Goal: Contribute content: Add original content to the website for others to see

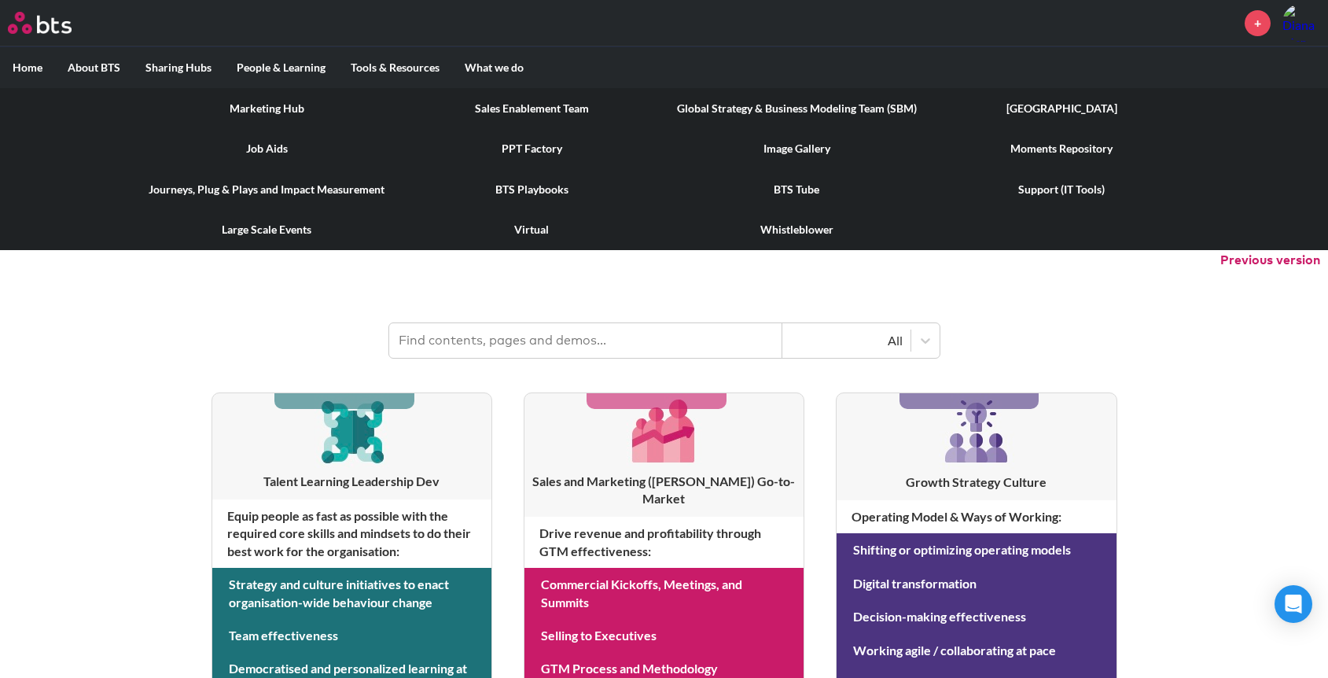
click at [300, 106] on link "Marketing Hub" at bounding box center [266, 108] width 265 height 41
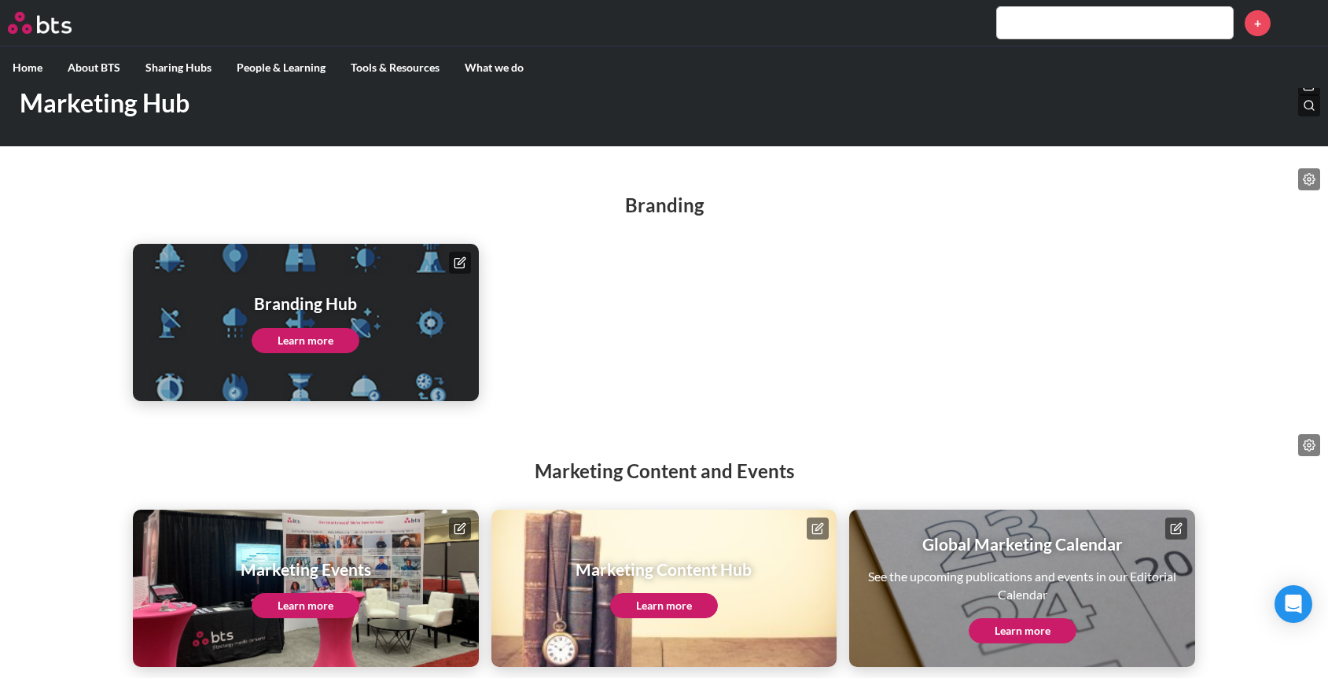
scroll to position [53, 0]
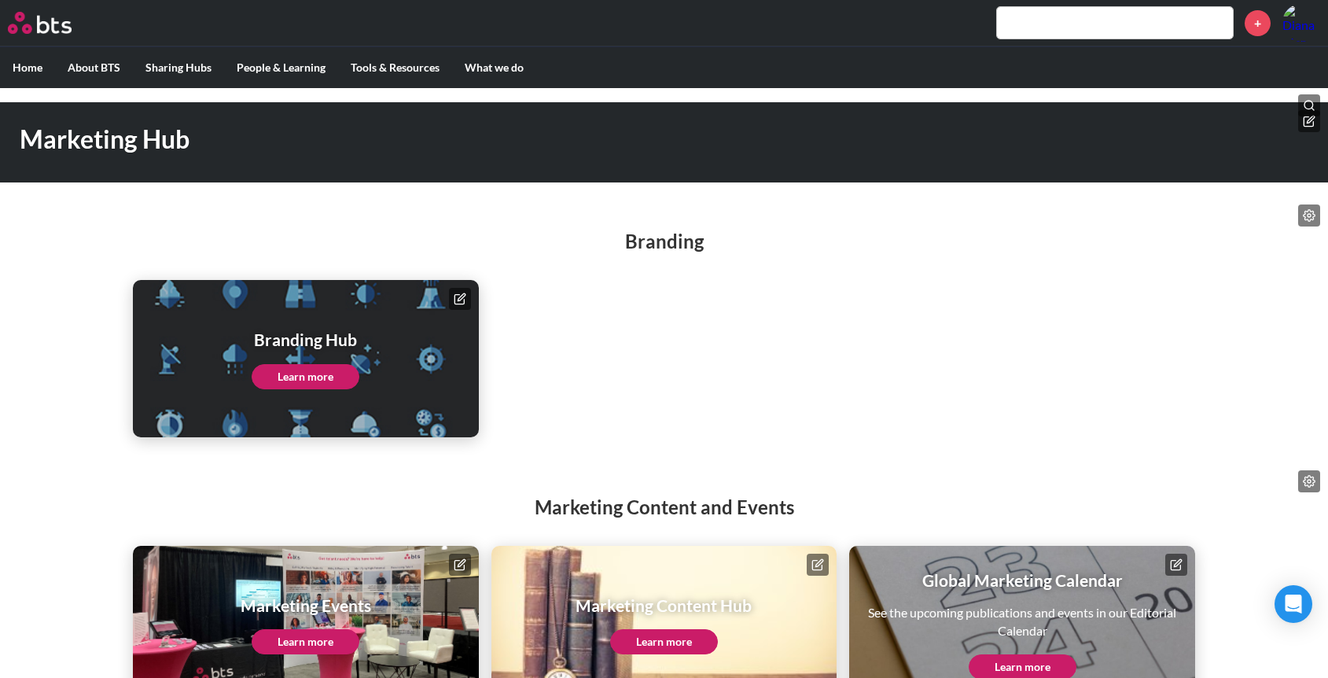
click at [679, 636] on link "Learn more" at bounding box center [664, 641] width 108 height 25
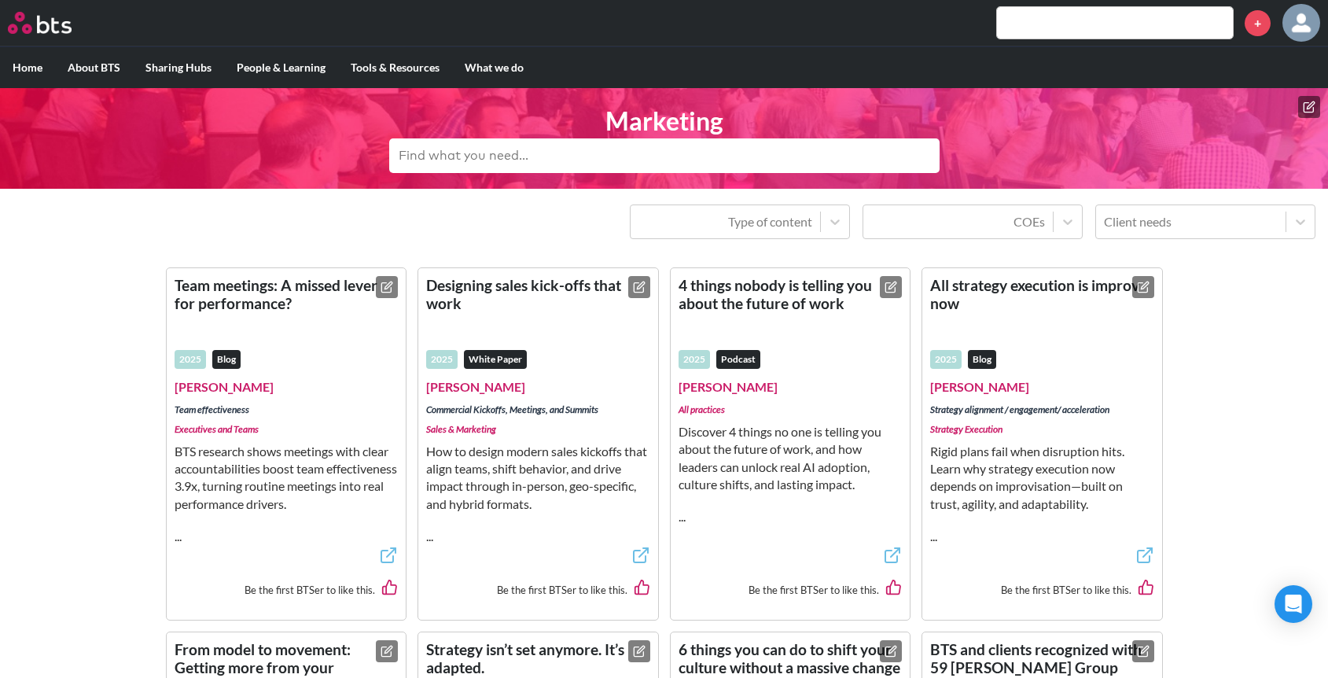
click at [1311, 98] on button at bounding box center [1309, 107] width 22 height 22
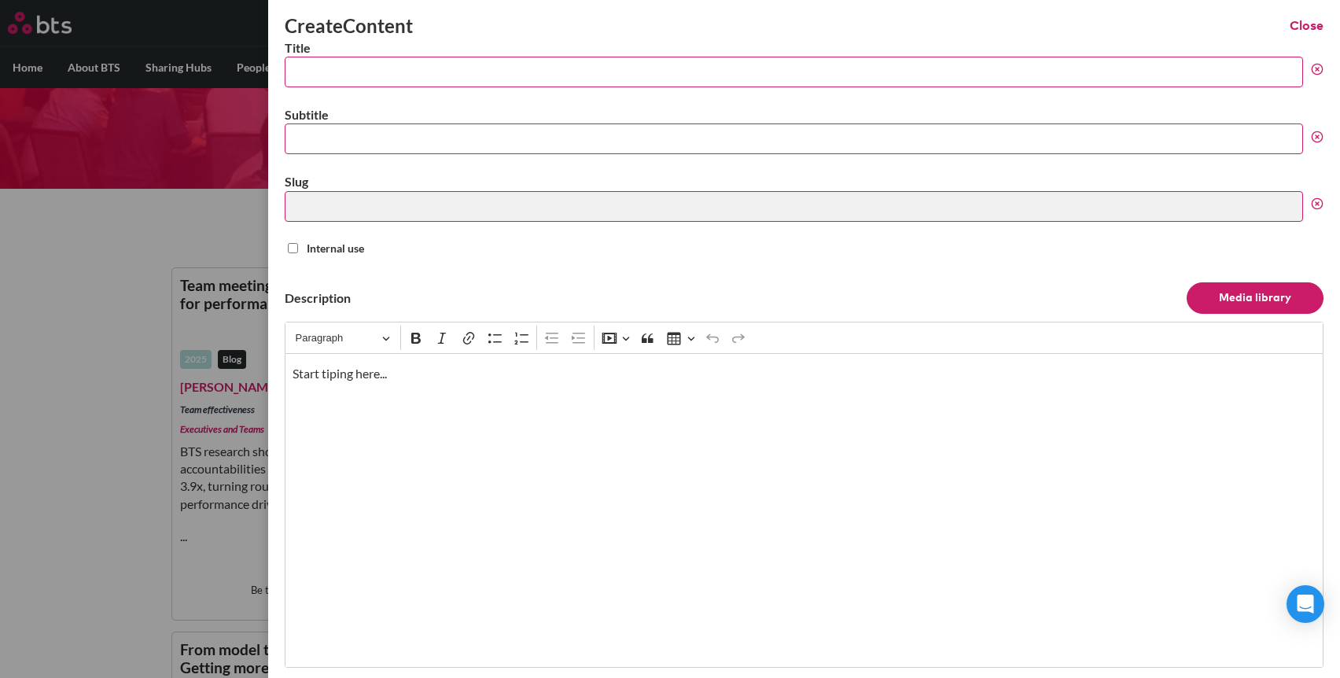
click at [524, 83] on input "Title" at bounding box center [794, 72] width 1018 height 31
paste input "A CEO’s Guide To Sustaining Change Over Time"
type input "A CEO’s Guide To Sustaining Change Over Time"
type input "a-ceos-guide-to-sustaining-change-over-time"
type input "A CEO’s Guide To Sustaining Change Over Time"
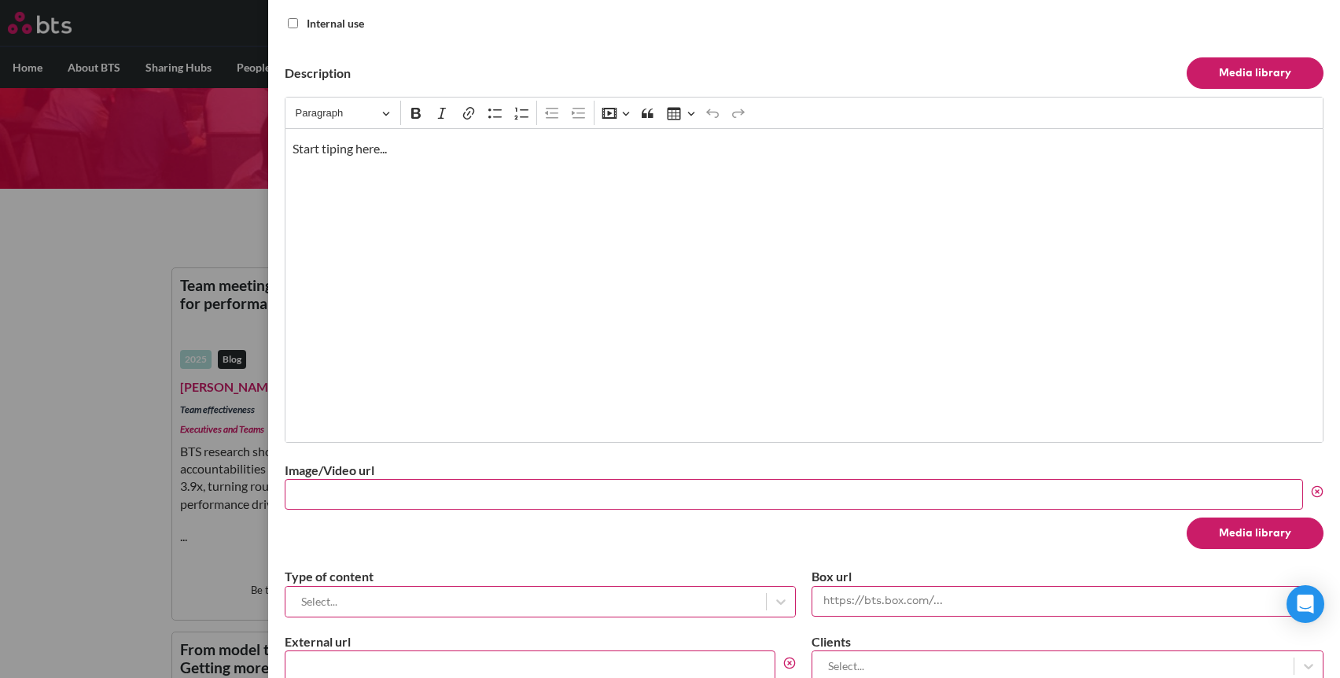
scroll to position [231, 0]
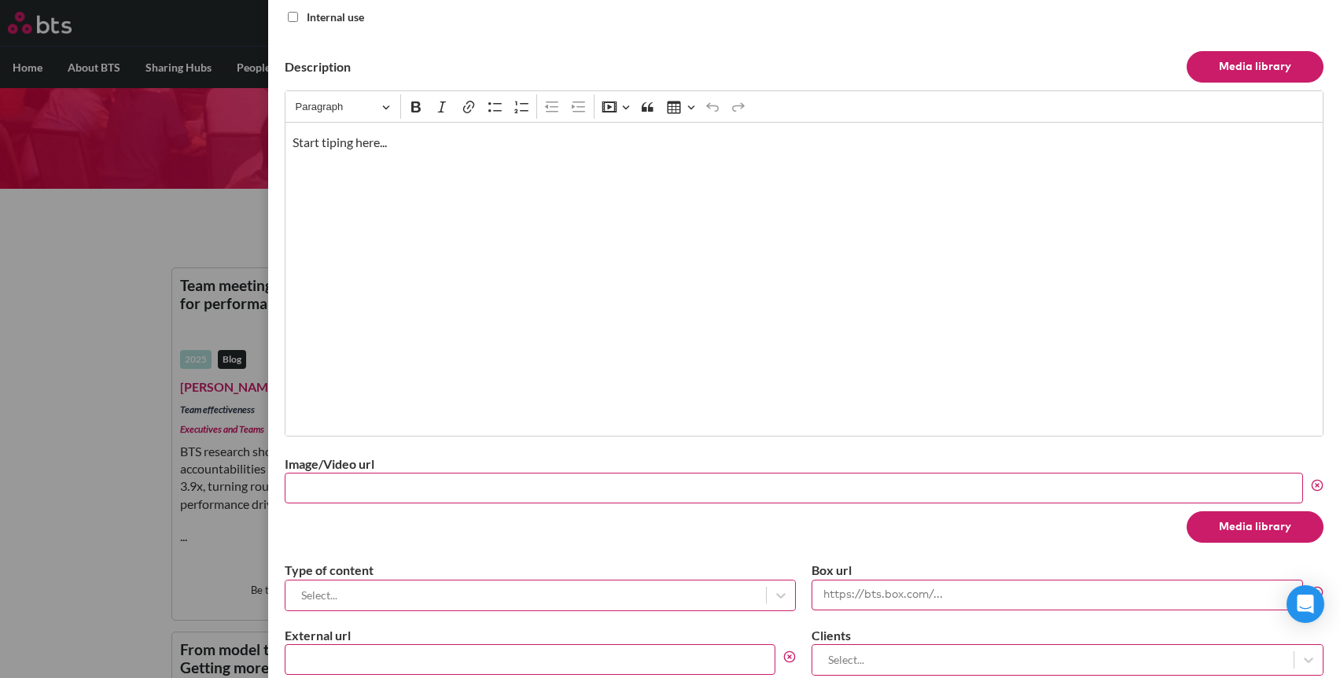
click at [420, 491] on input "Image/Video url" at bounding box center [794, 488] width 1018 height 31
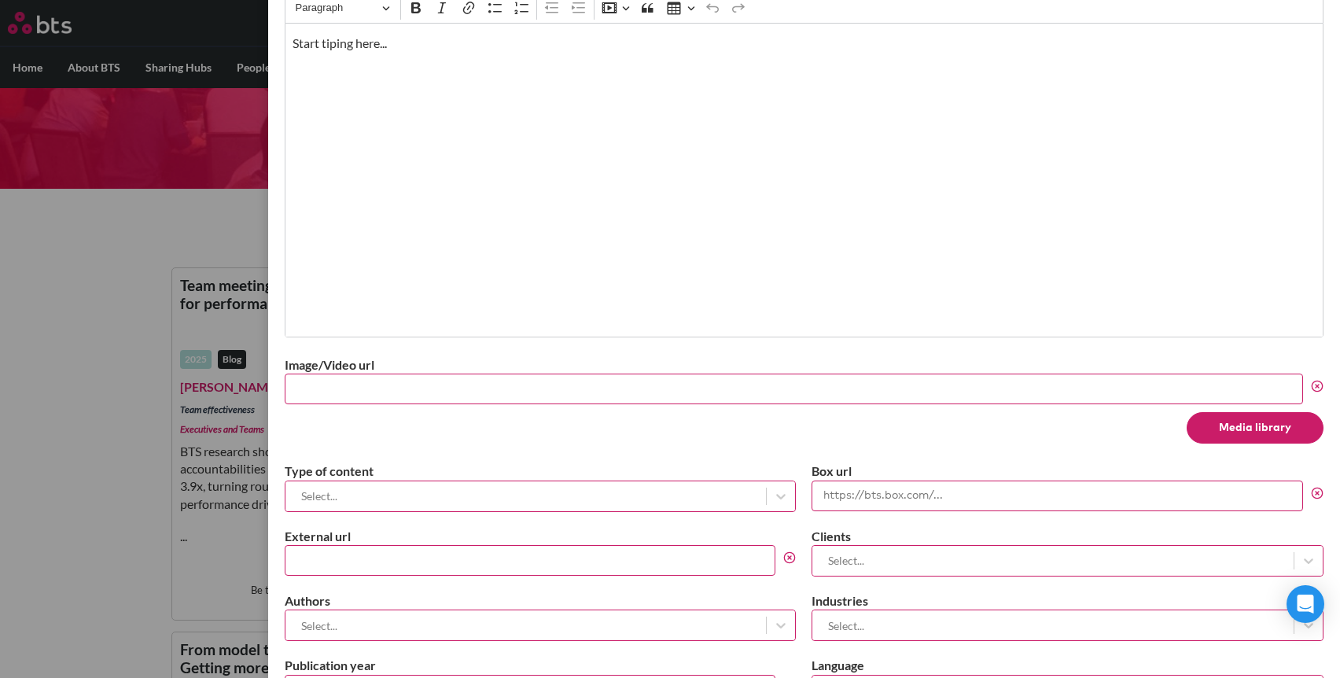
scroll to position [424, 0]
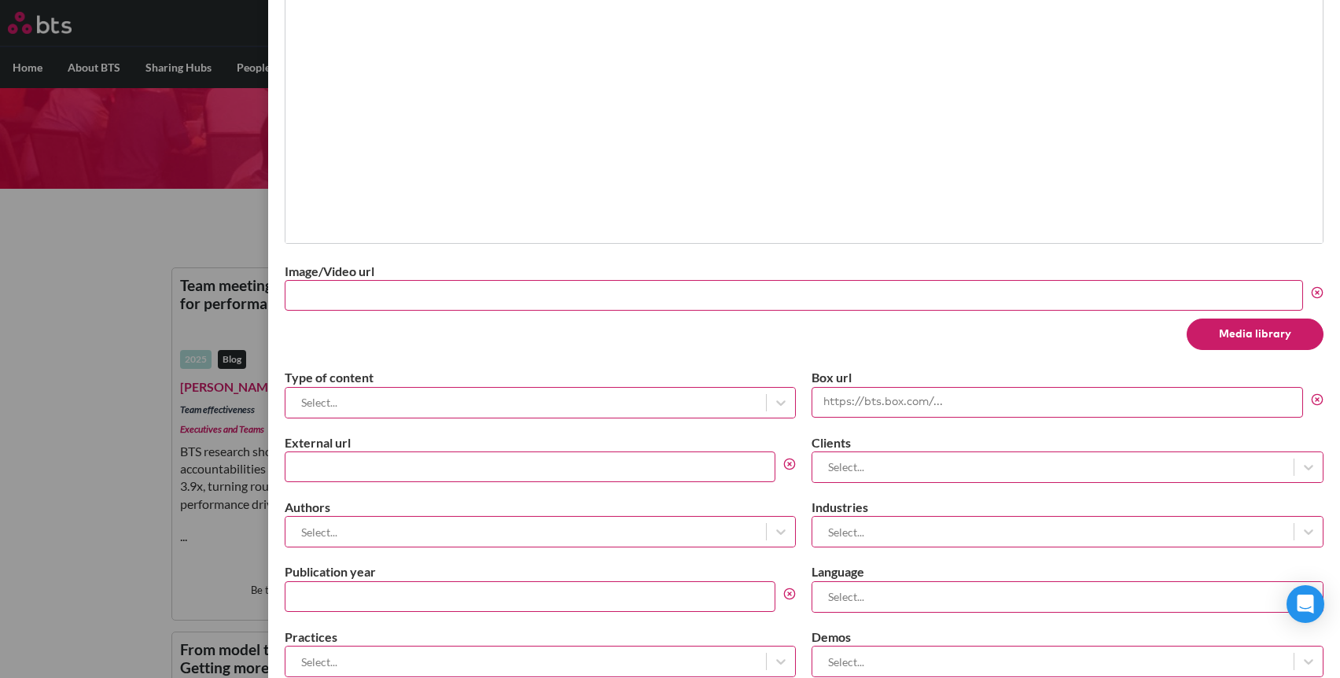
click at [399, 469] on input "External url" at bounding box center [530, 466] width 491 height 31
paste input "https://chiefexecutive.net/a-ceos-guide-to-sustaining-change-over-time/"
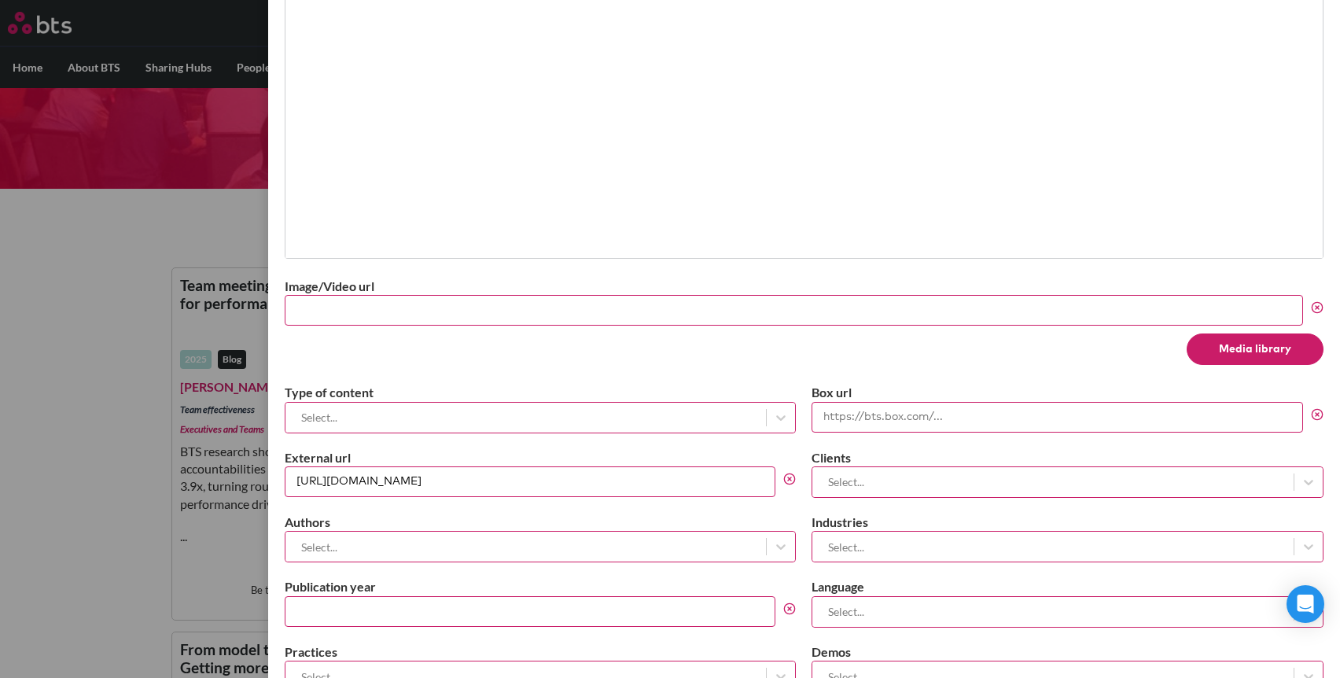
scroll to position [406, 0]
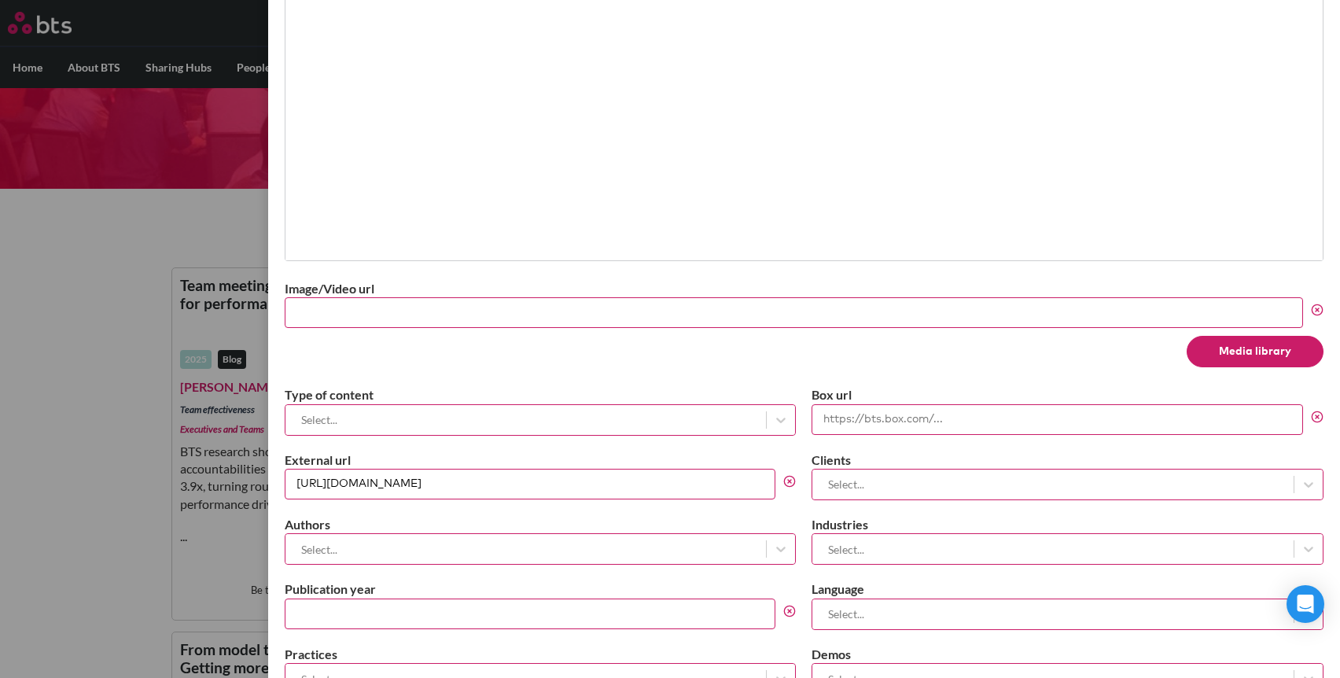
type input "https://chiefexecutive.net/a-ceos-guide-to-sustaining-change-over-time/"
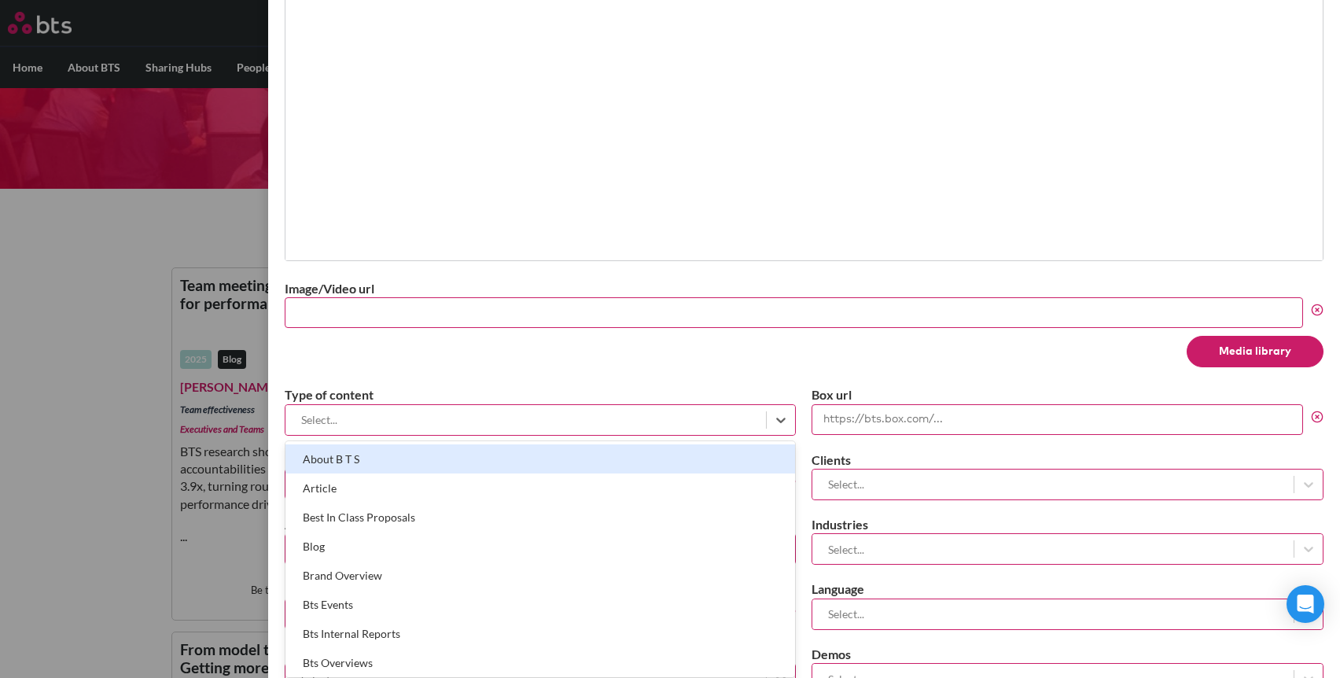
click at [386, 418] on div at bounding box center [525, 420] width 465 height 20
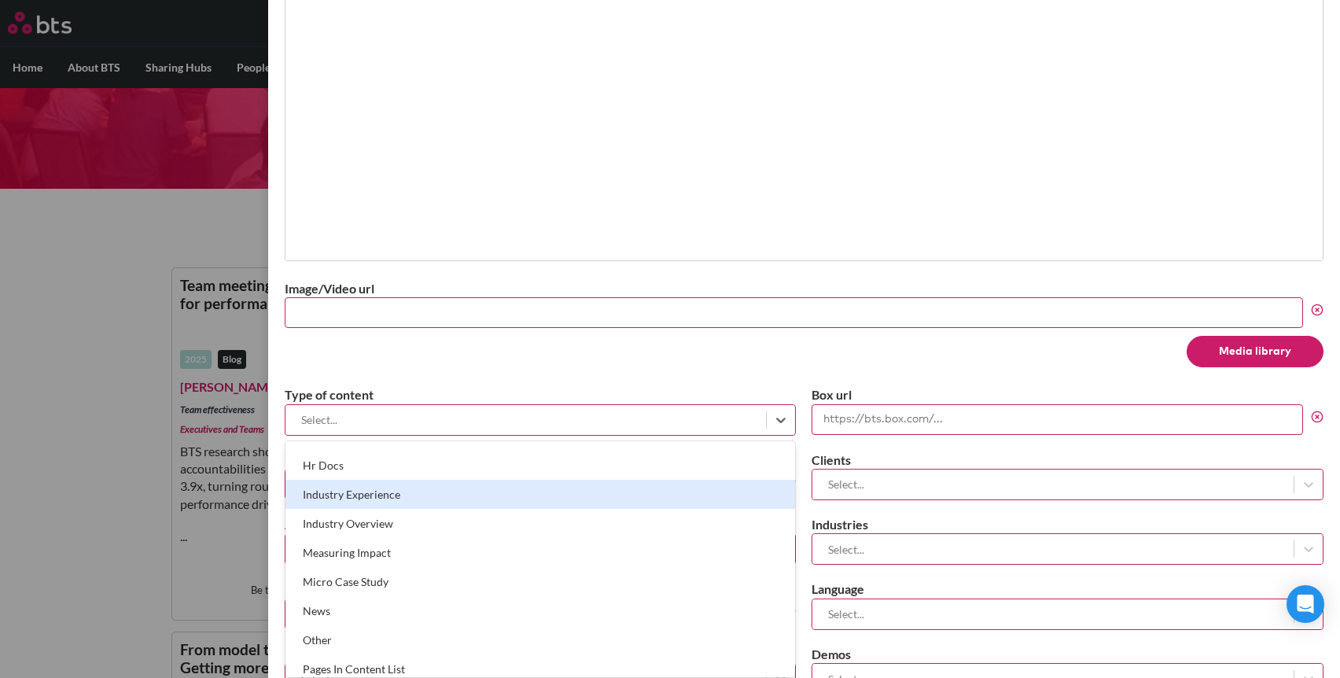
scroll to position [657, 0]
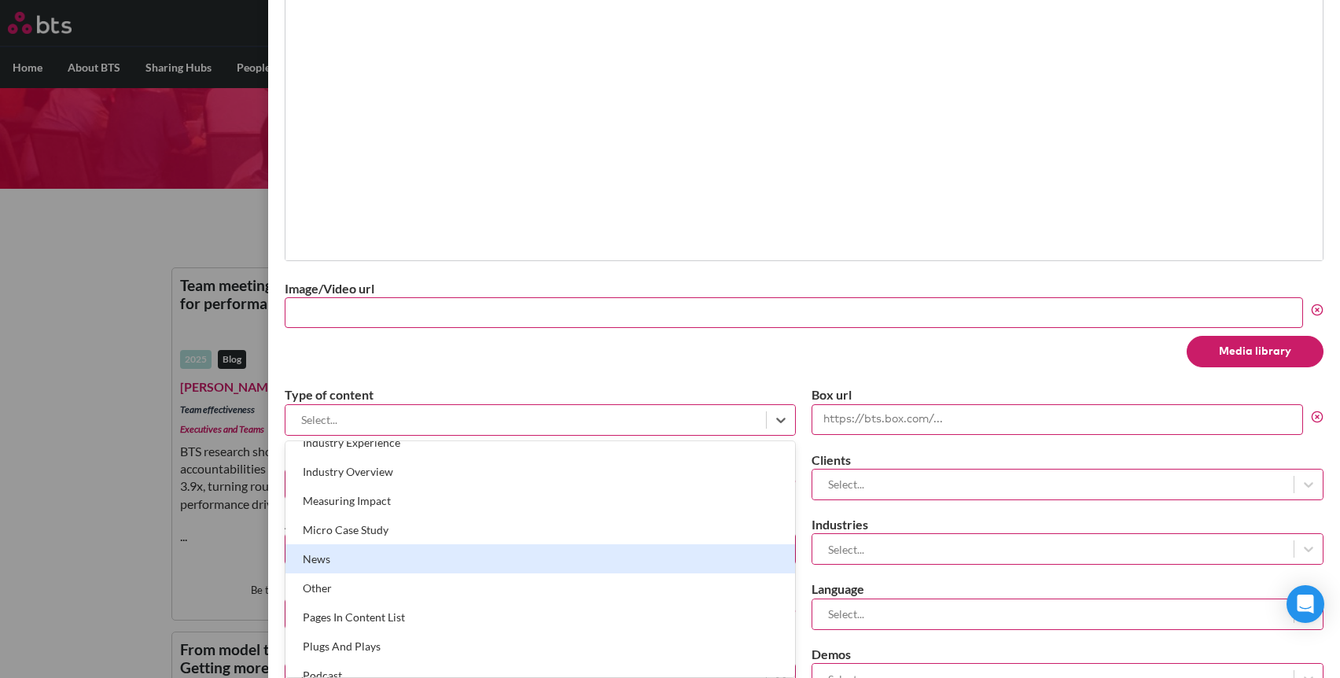
click at [382, 561] on div "News" at bounding box center [540, 558] width 510 height 29
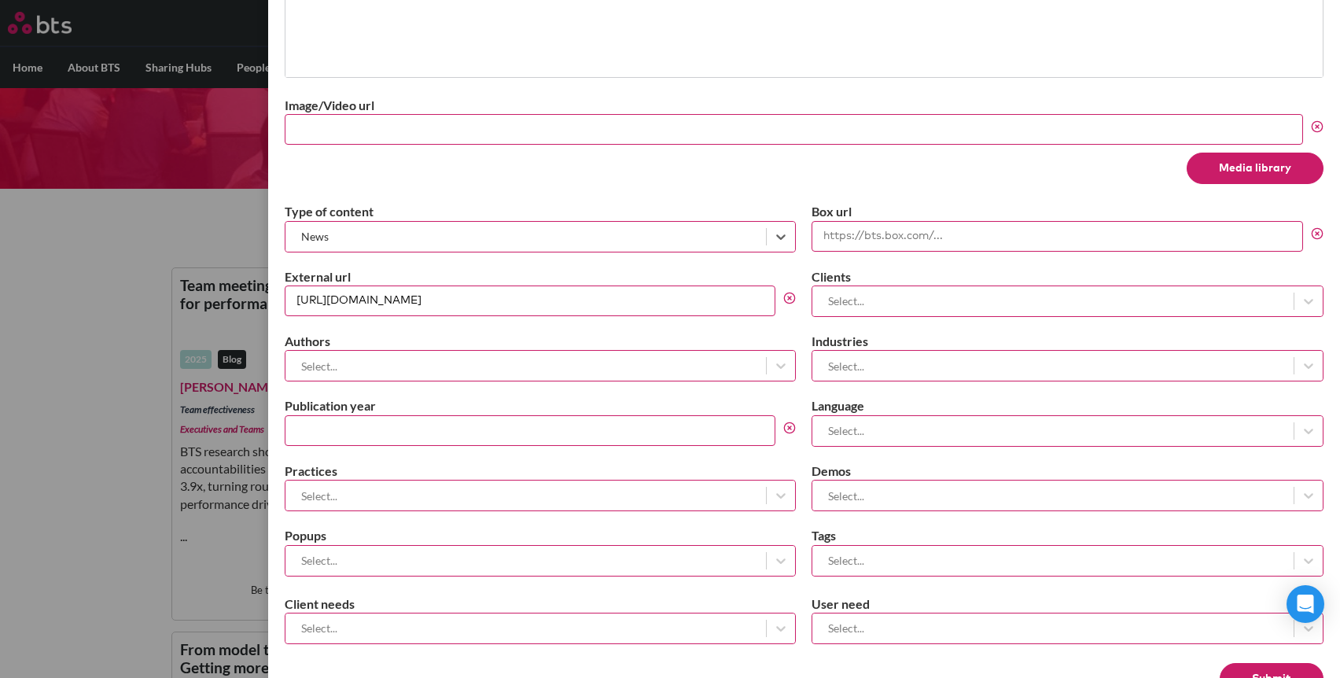
scroll to position [616, 0]
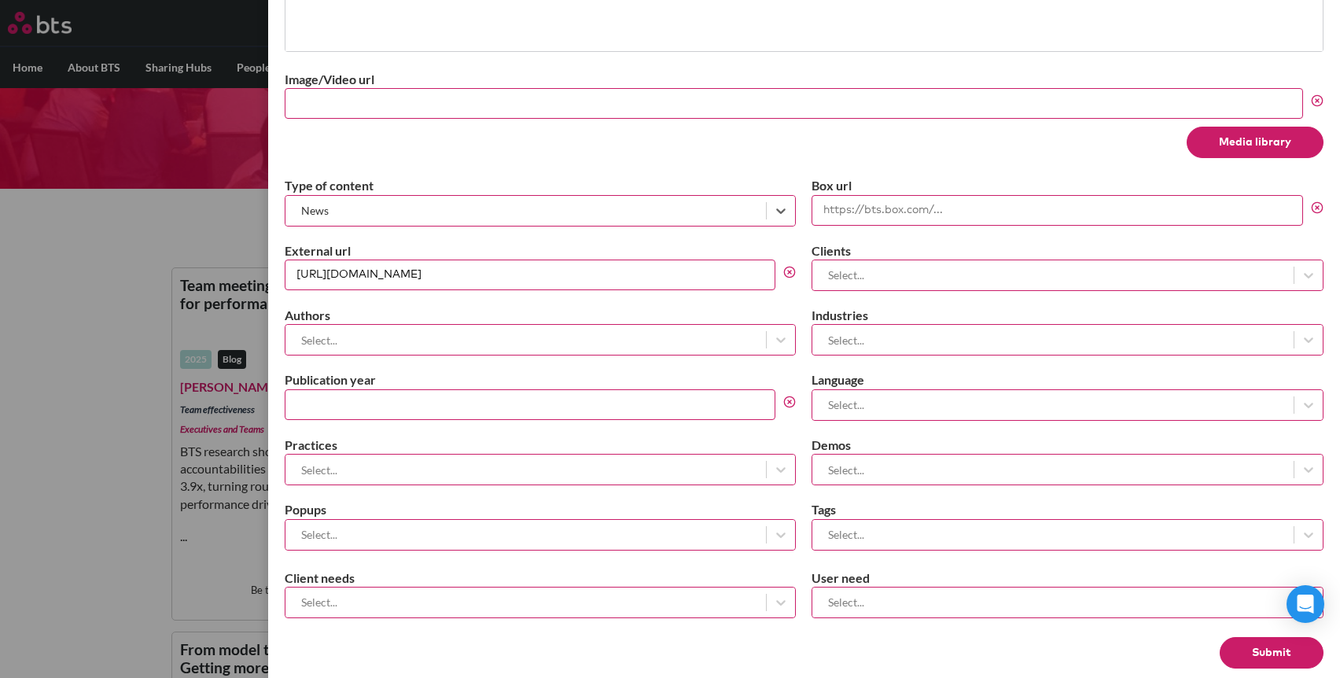
click at [947, 205] on input "Box url" at bounding box center [1056, 210] width 491 height 31
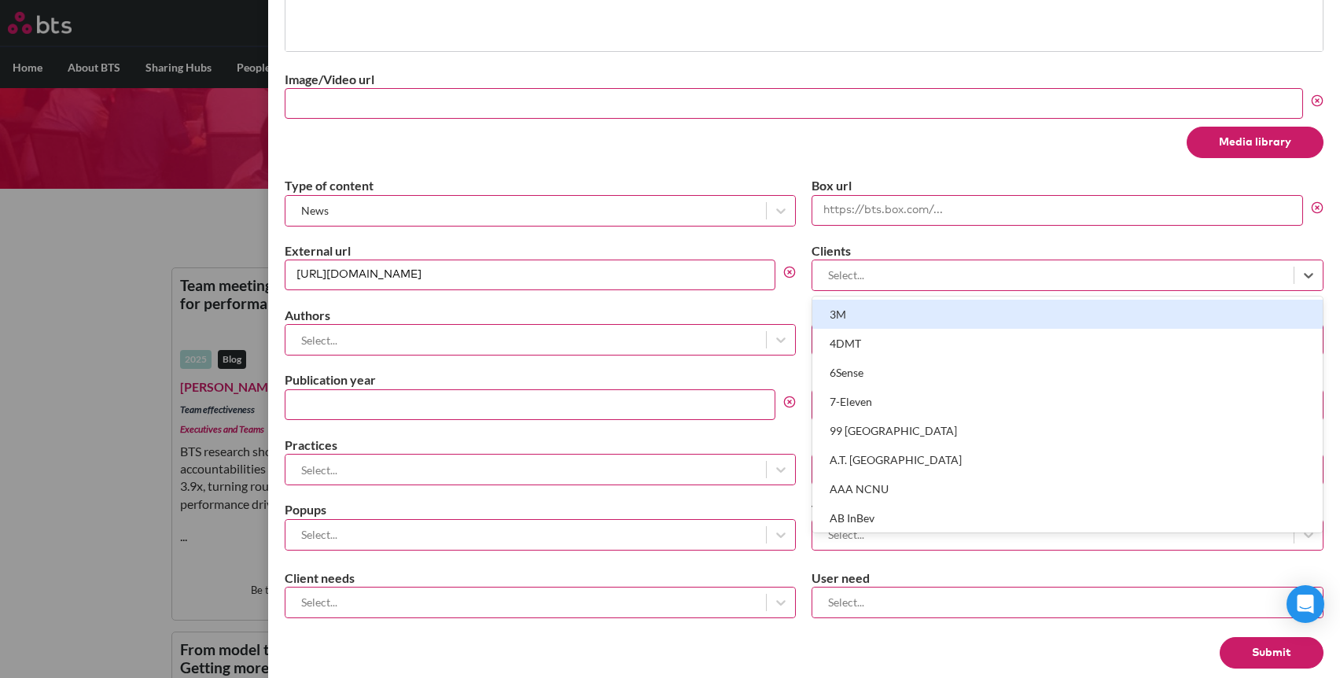
click at [914, 266] on div at bounding box center [1052, 275] width 465 height 20
click at [788, 243] on label "External url" at bounding box center [541, 250] width 512 height 17
click at [776, 259] on input "https://chiefexecutive.net/a-ceos-guide-to-sustaining-change-over-time/" at bounding box center [530, 274] width 491 height 31
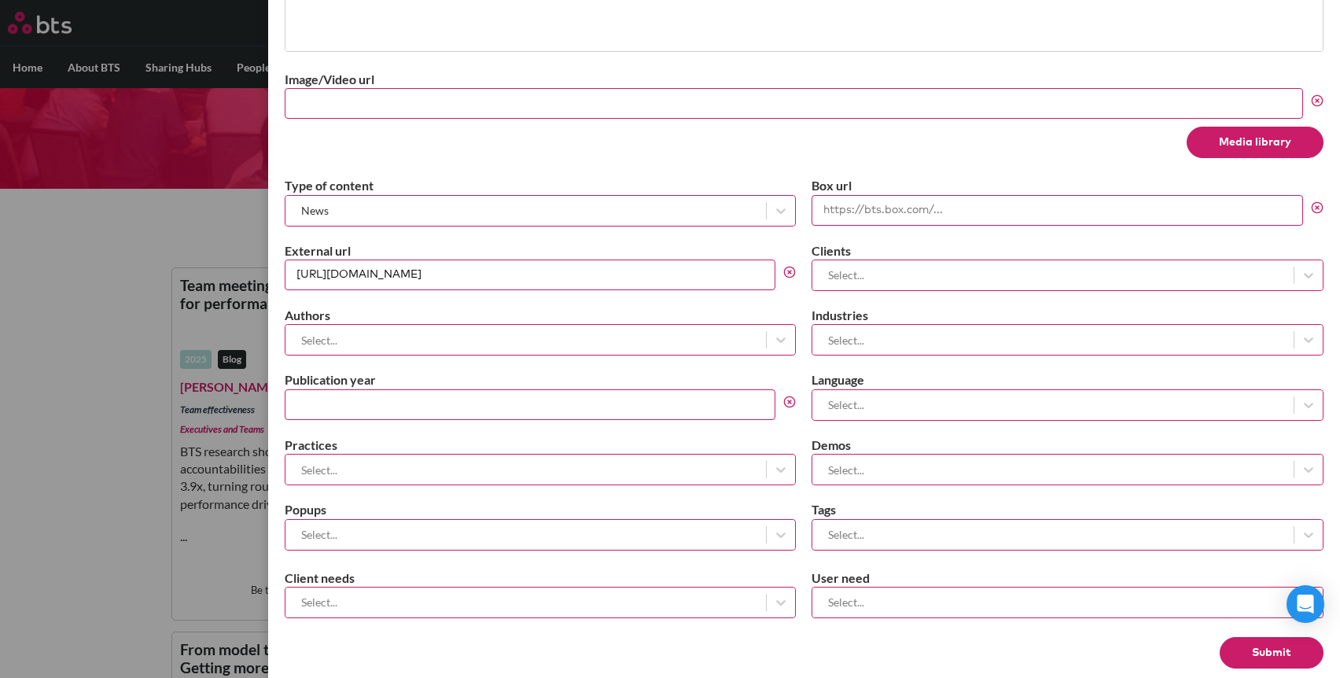
click at [504, 337] on div at bounding box center [525, 340] width 465 height 20
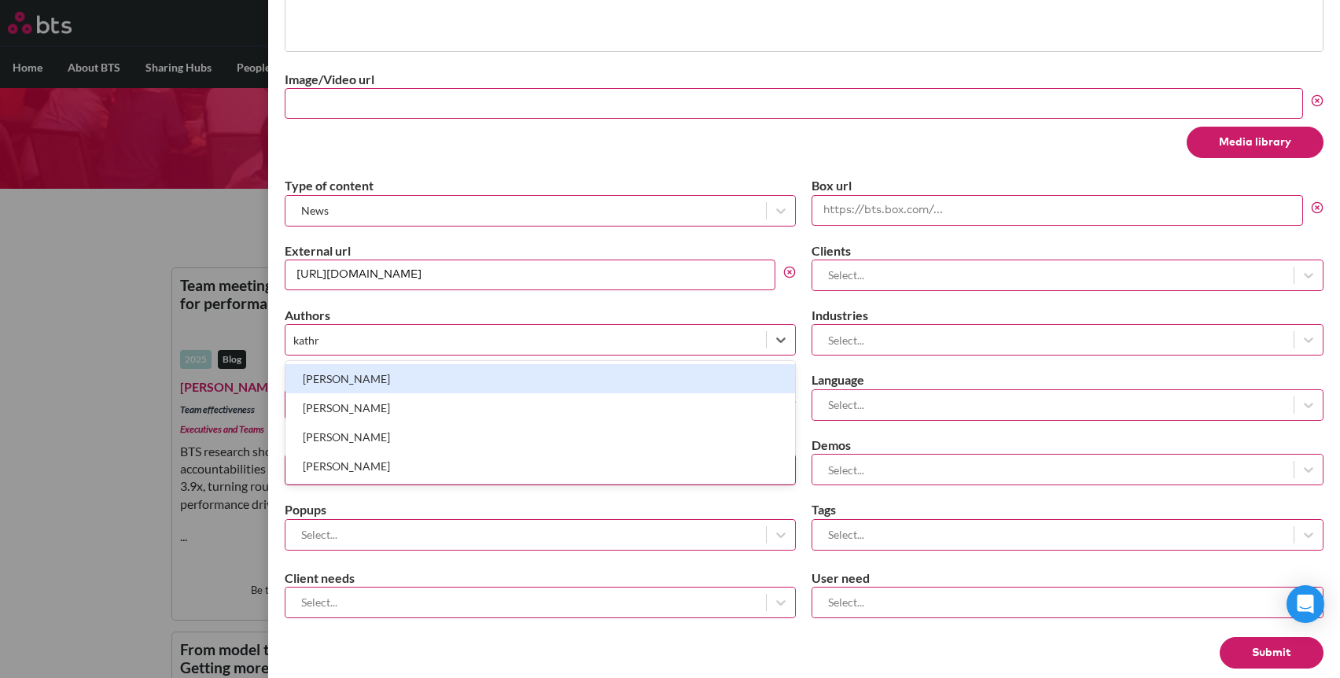
type input "kathry"
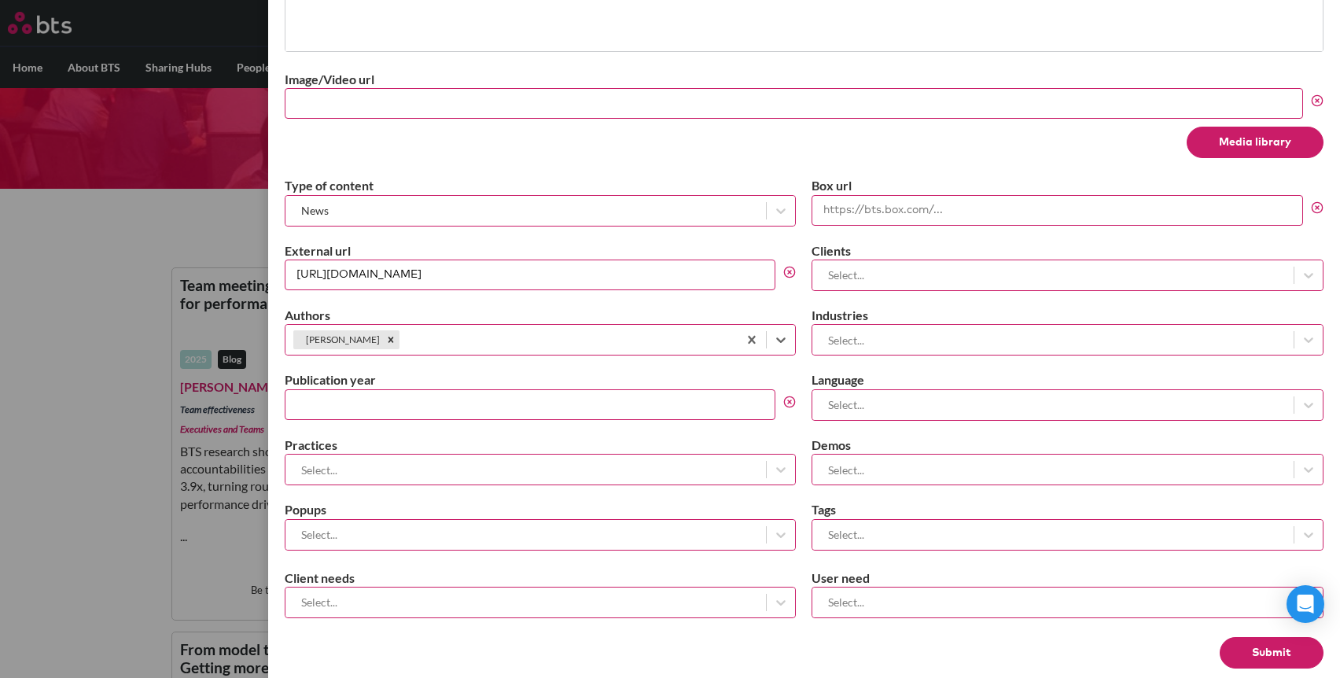
click at [450, 406] on input "Publication year" at bounding box center [530, 404] width 491 height 31
type input "2025"
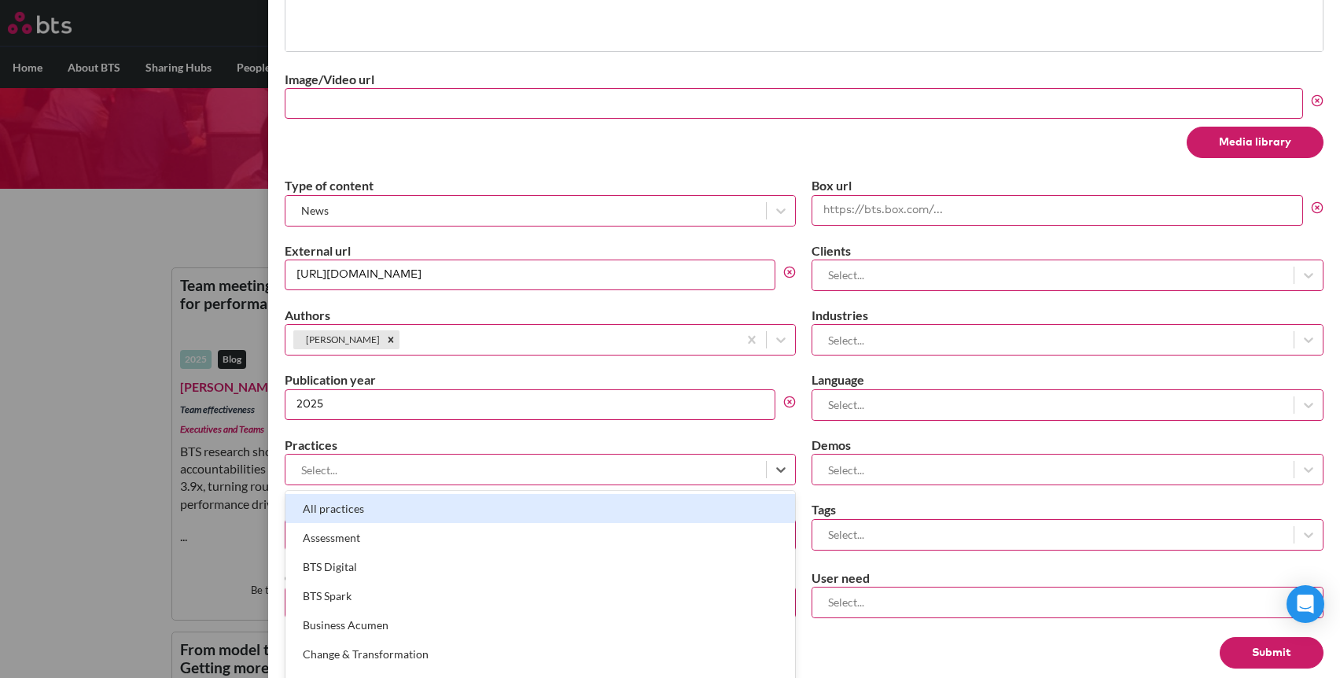
click at [464, 465] on div at bounding box center [525, 470] width 465 height 20
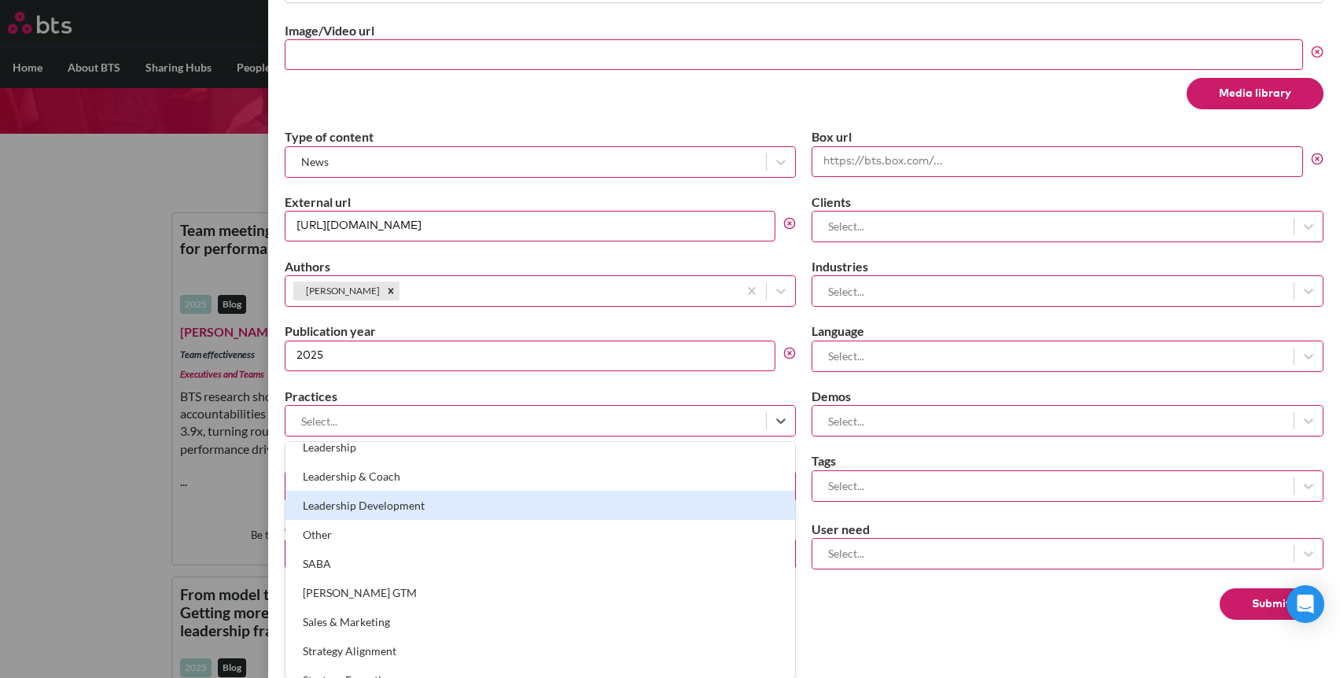
scroll to position [322, 0]
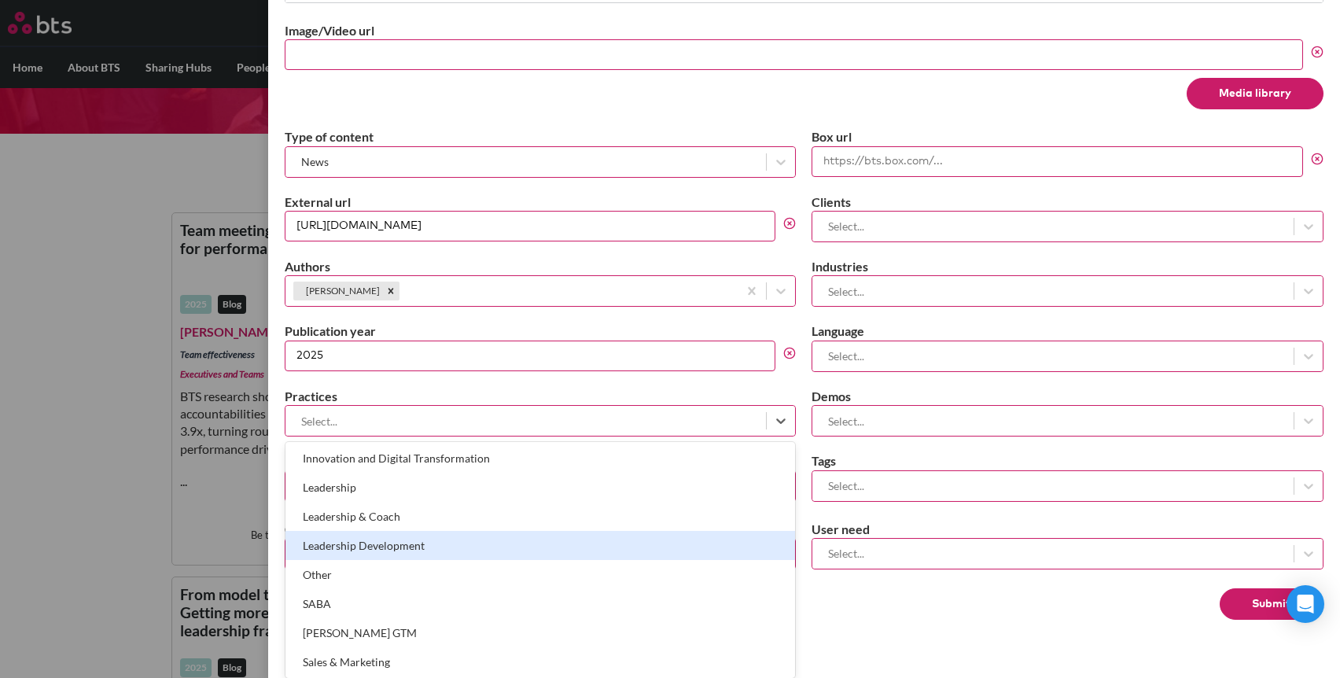
click at [457, 550] on div "Leadership Development" at bounding box center [540, 545] width 510 height 29
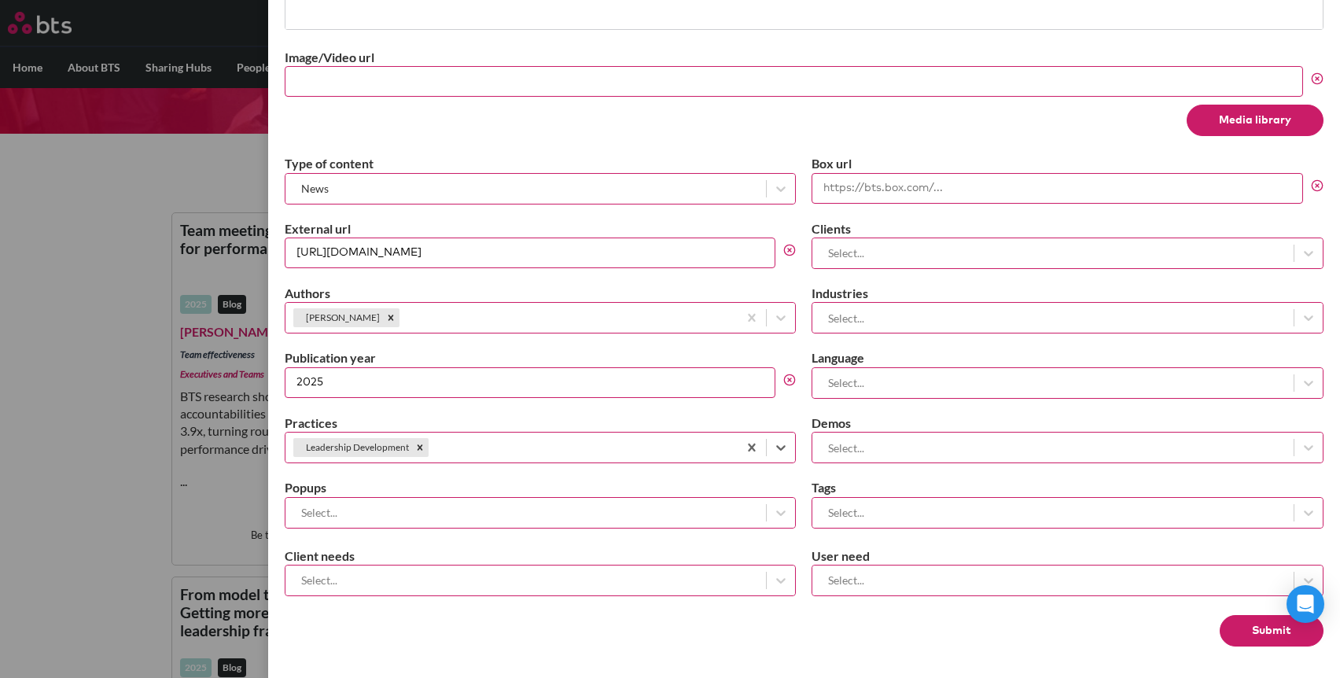
click at [904, 501] on div "Select..." at bounding box center [1052, 512] width 481 height 26
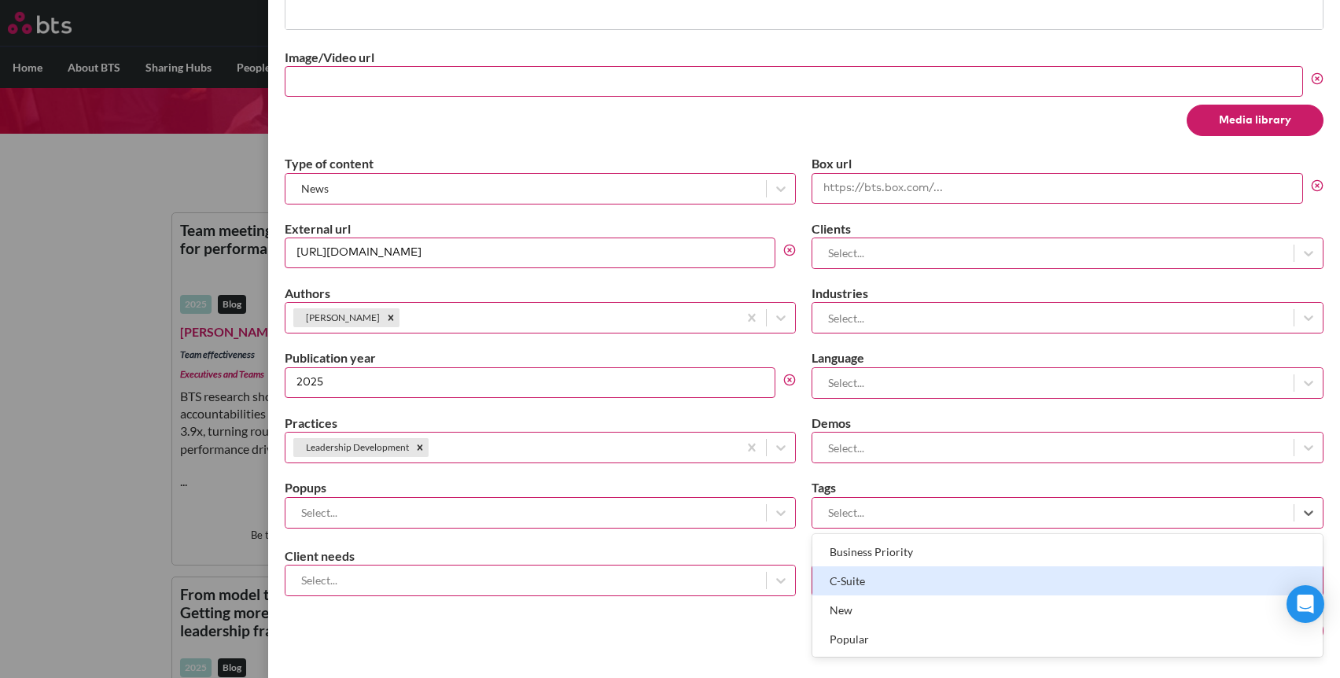
click at [866, 576] on div "C-Suite" at bounding box center [1067, 580] width 510 height 29
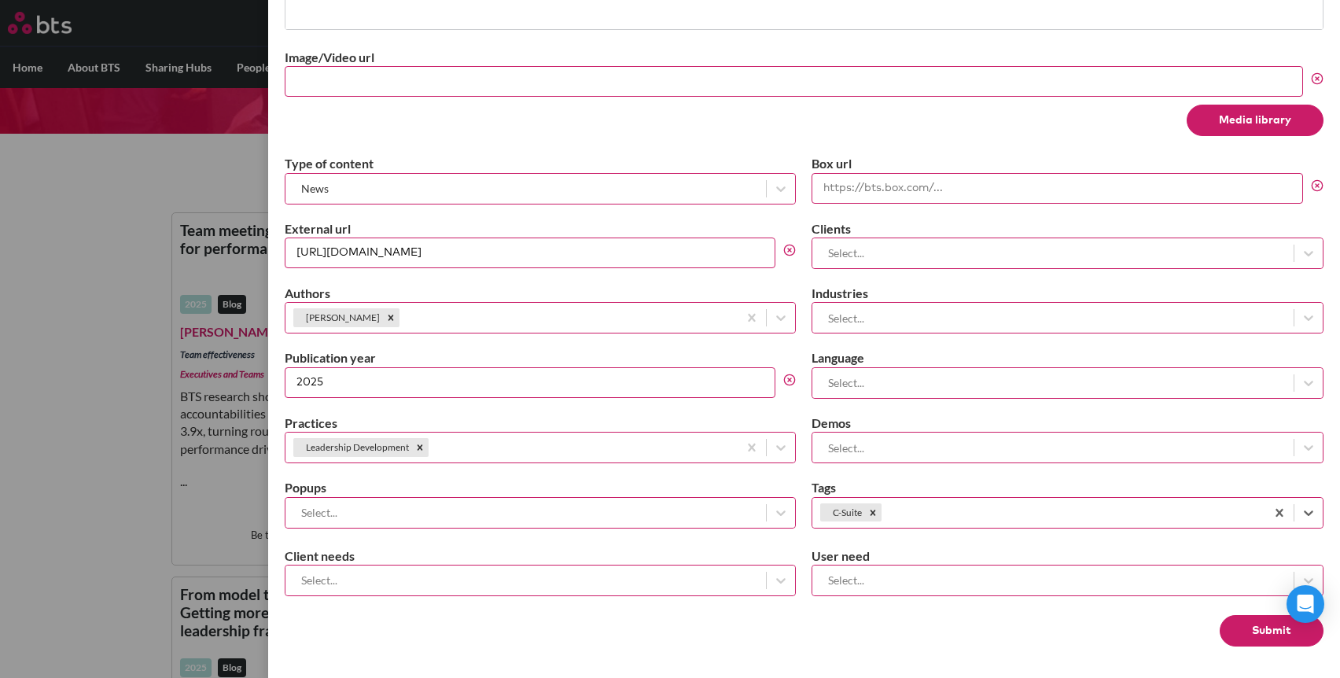
click at [728, 508] on div at bounding box center [525, 512] width 465 height 20
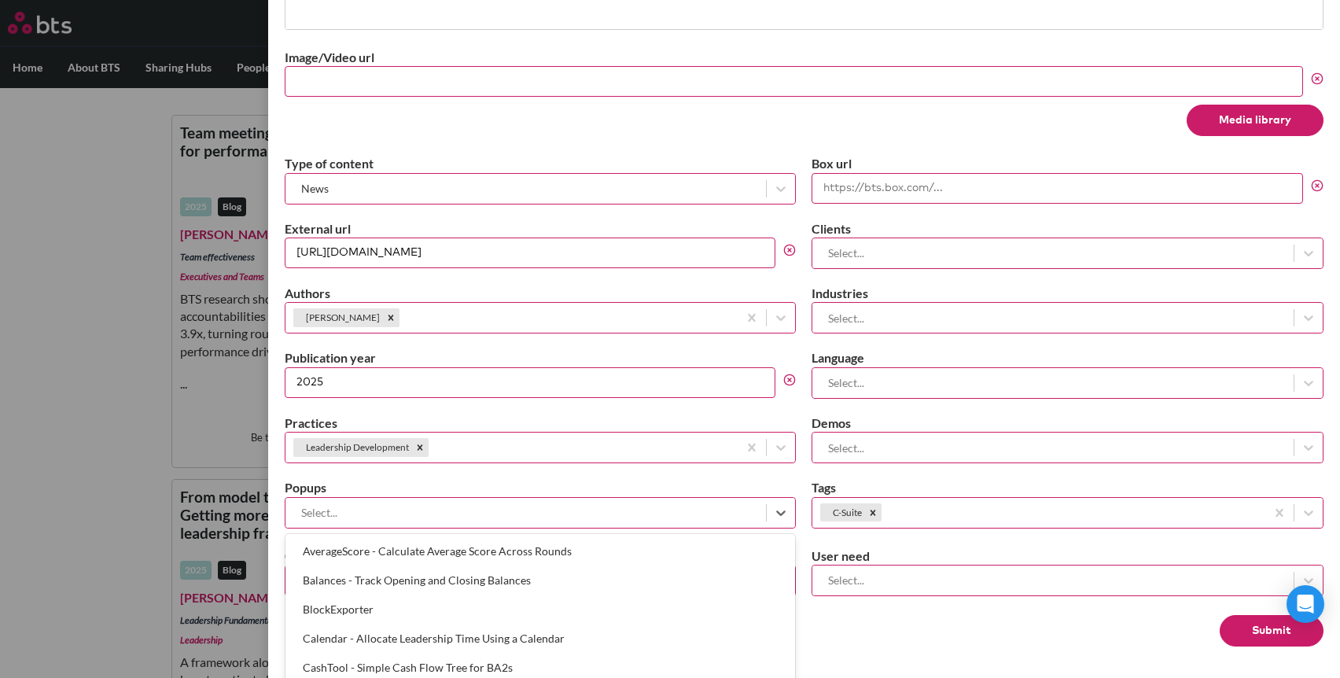
scroll to position [73, 0]
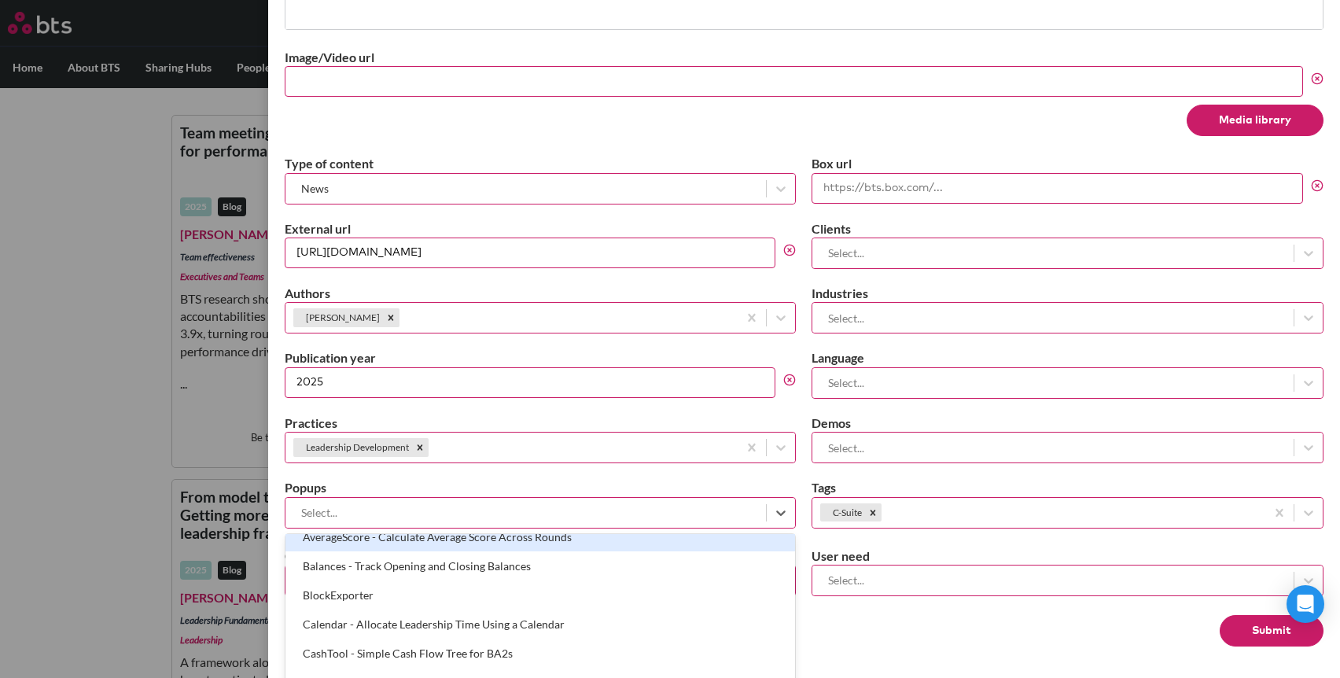
click at [660, 377] on input "2025" at bounding box center [530, 382] width 491 height 31
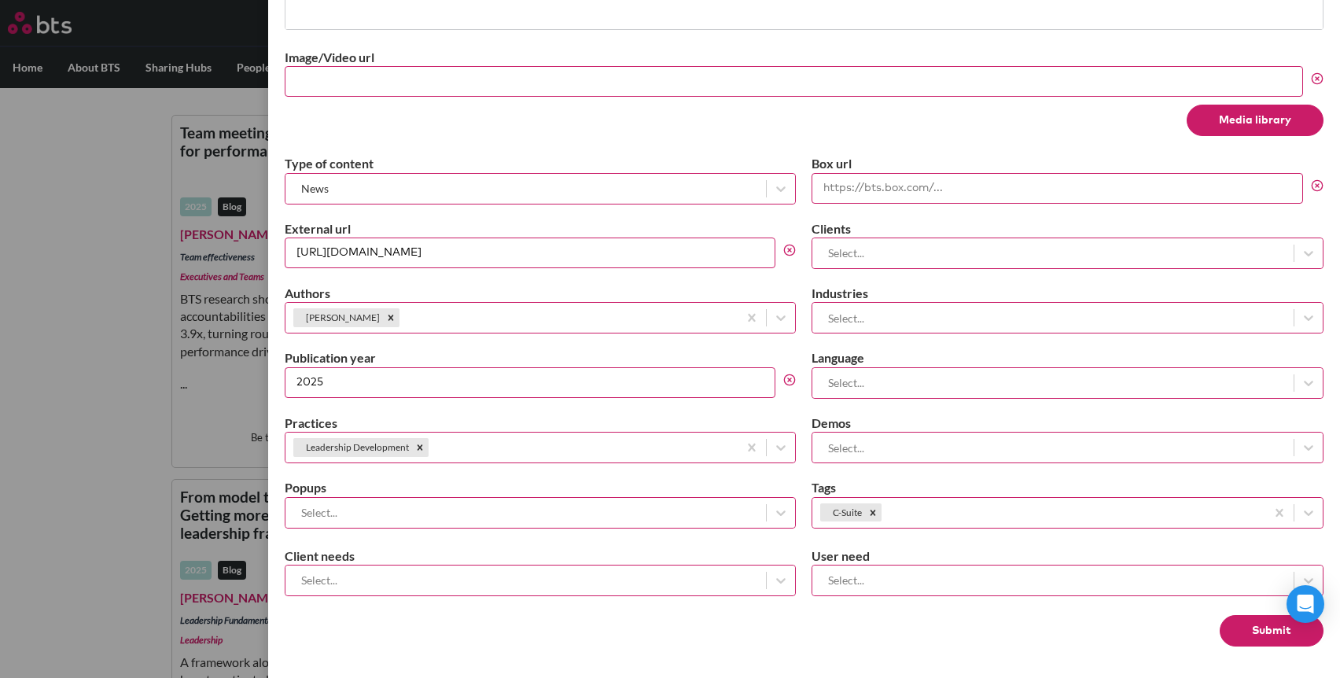
click at [517, 578] on div at bounding box center [525, 580] width 465 height 20
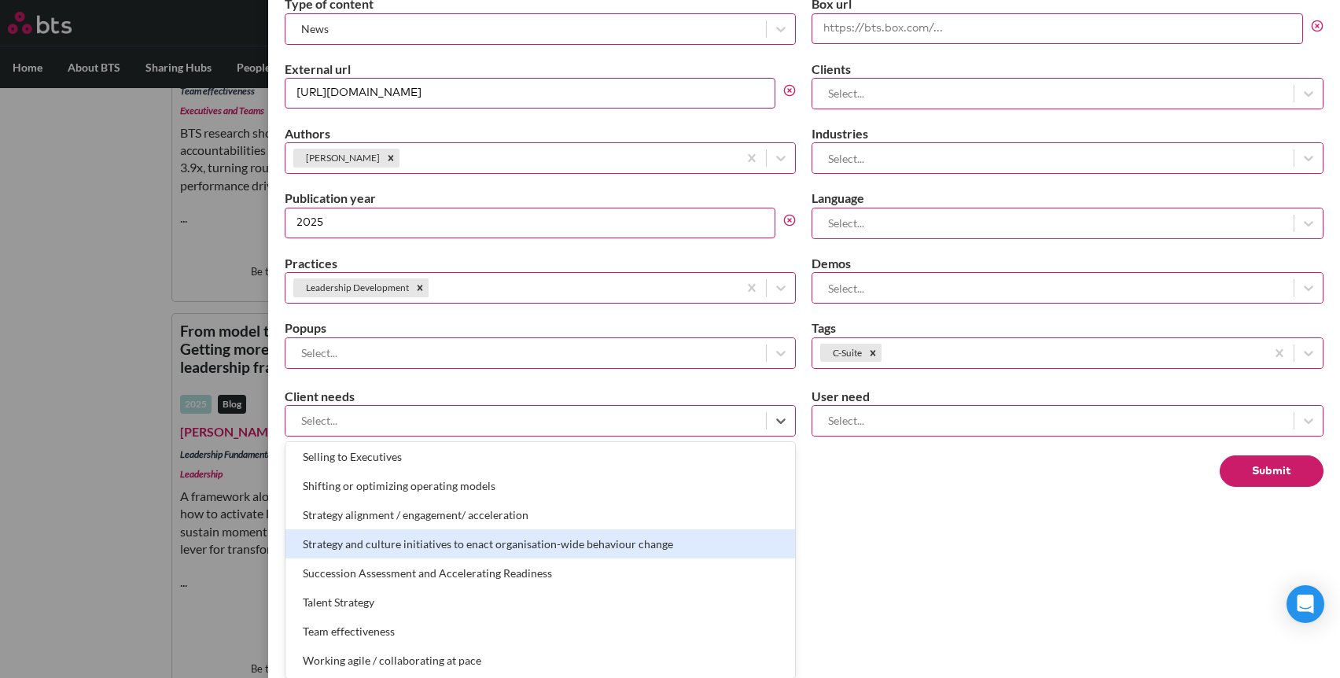
scroll to position [638, 0]
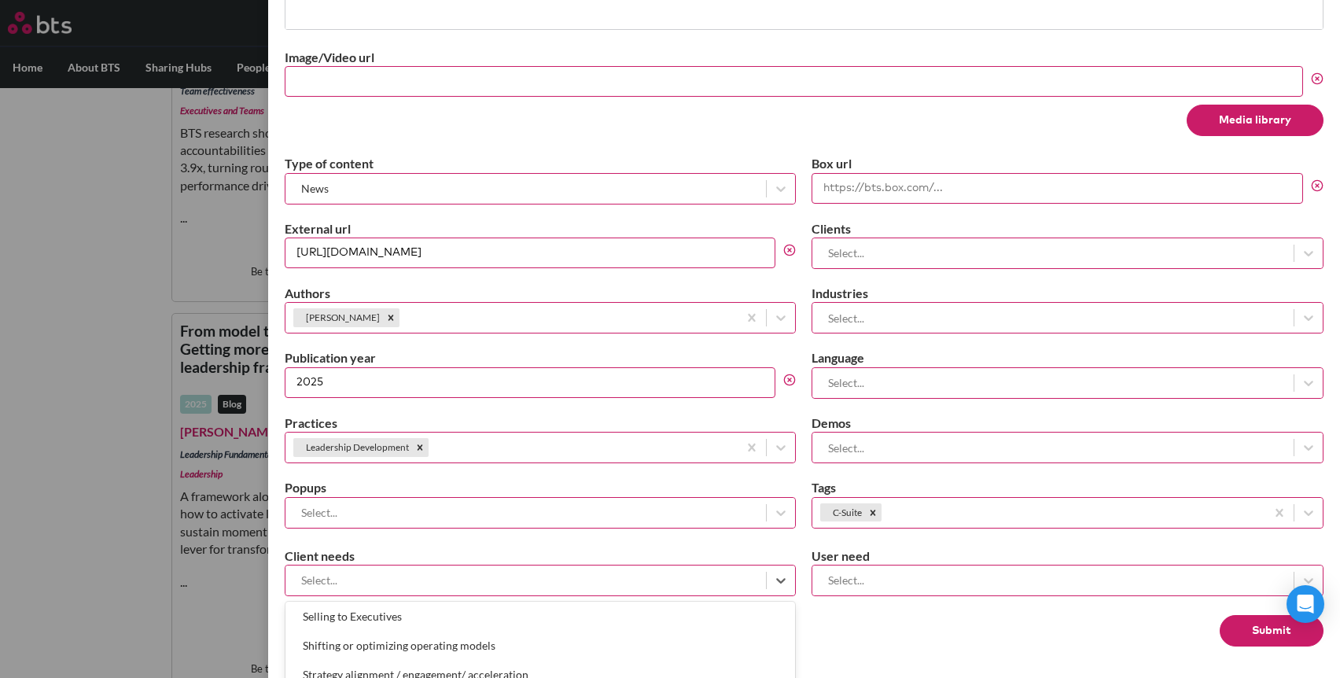
click at [994, 539] on div "Create Content Close Title A CEO’s Guide To Sustaining Change Over Time Subtitl…" at bounding box center [804, 339] width 1072 height 678
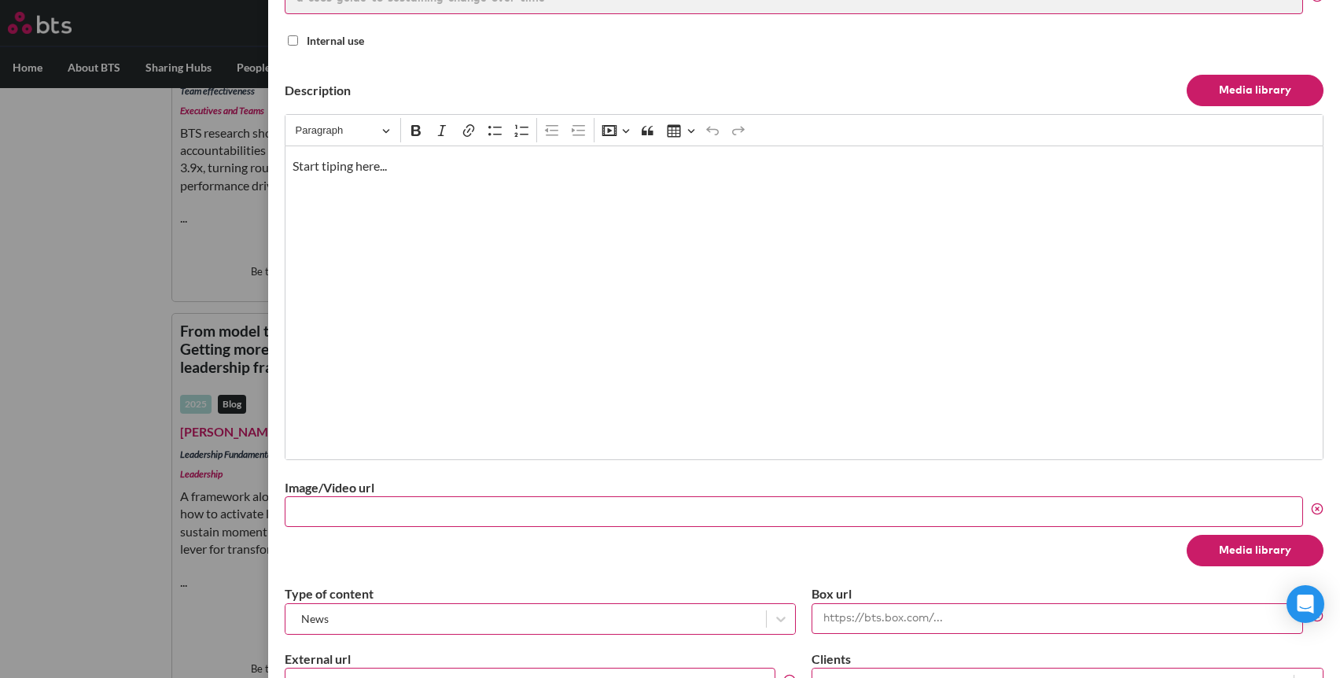
scroll to position [0, 0]
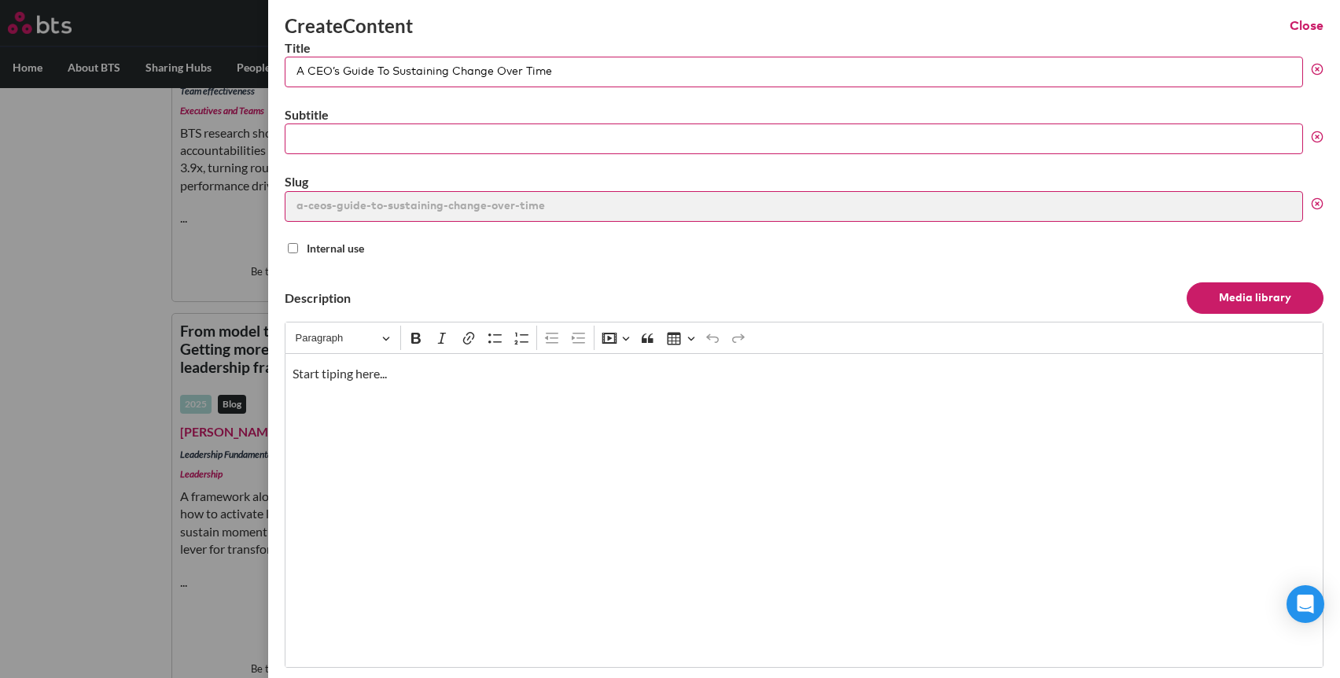
click at [461, 441] on div "Start tiping here..." at bounding box center [804, 510] width 1039 height 314
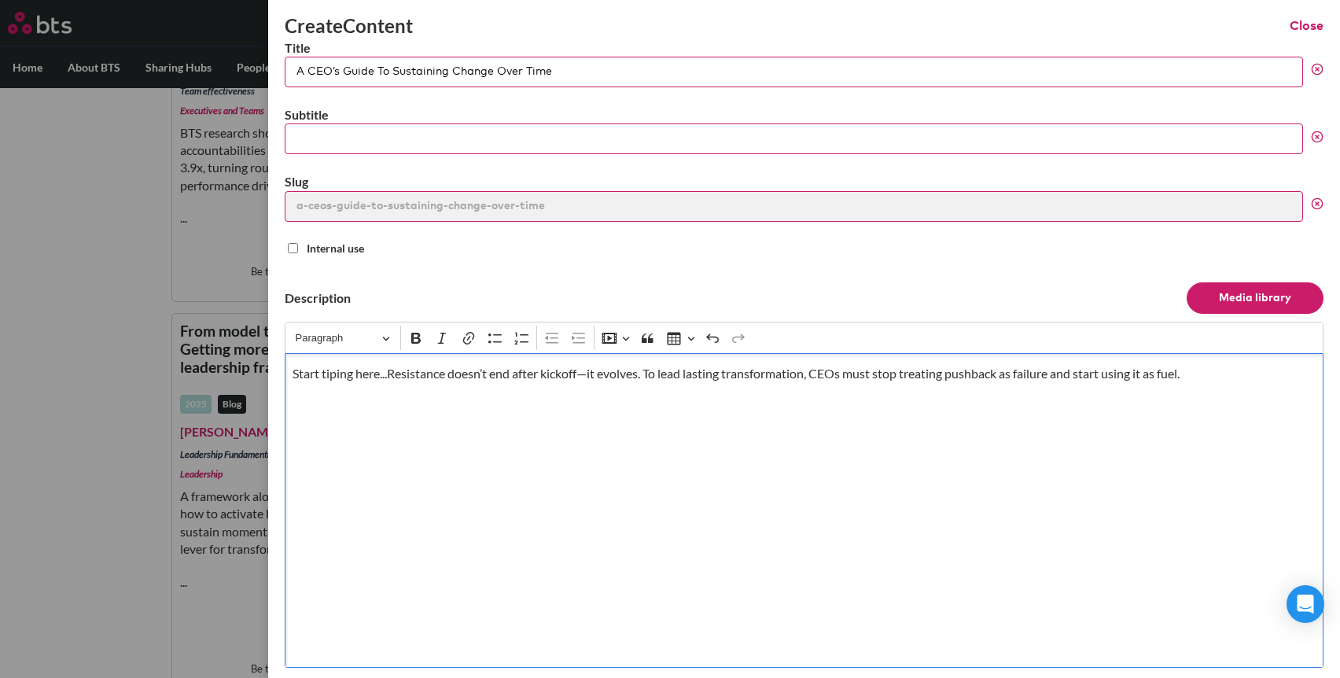
click at [392, 375] on p "Start tiping here...Resistance doesn’t end after kickoff—it evolves. To lead la…" at bounding box center [803, 373] width 1022 height 17
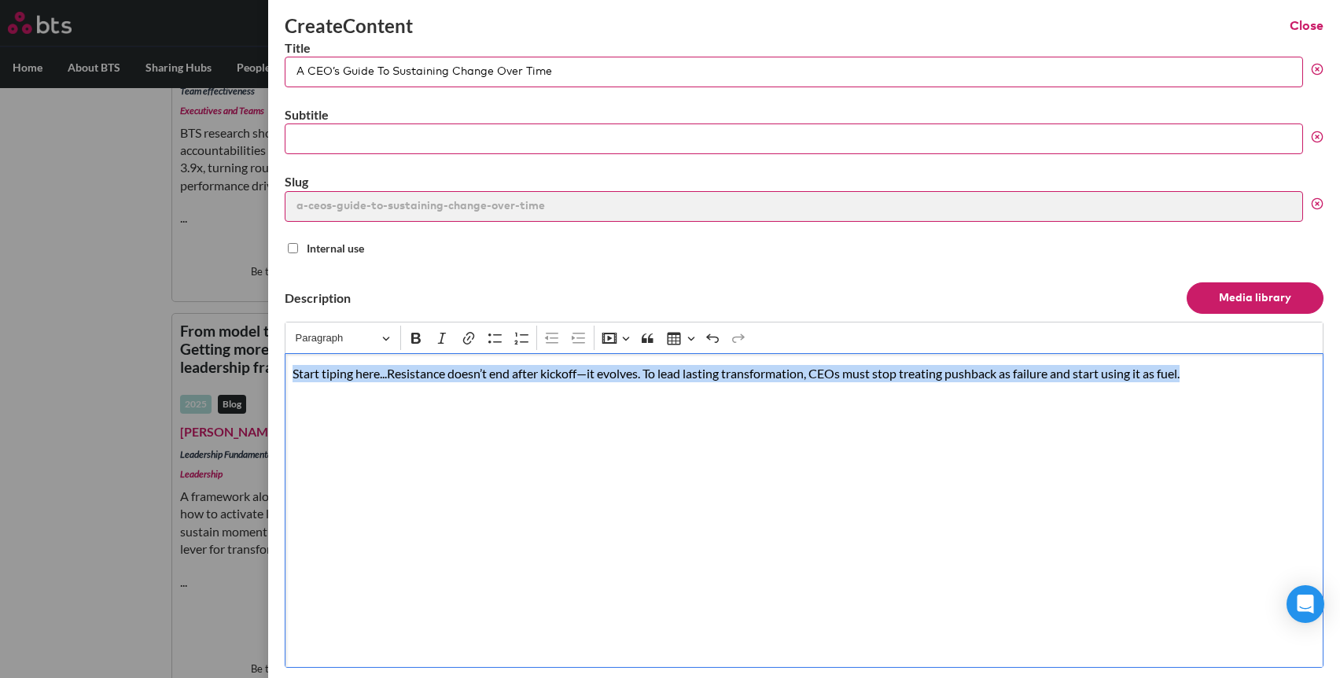
click at [392, 375] on p "Start tiping here...Resistance doesn’t end after kickoff—it evolves. To lead la…" at bounding box center [803, 373] width 1022 height 17
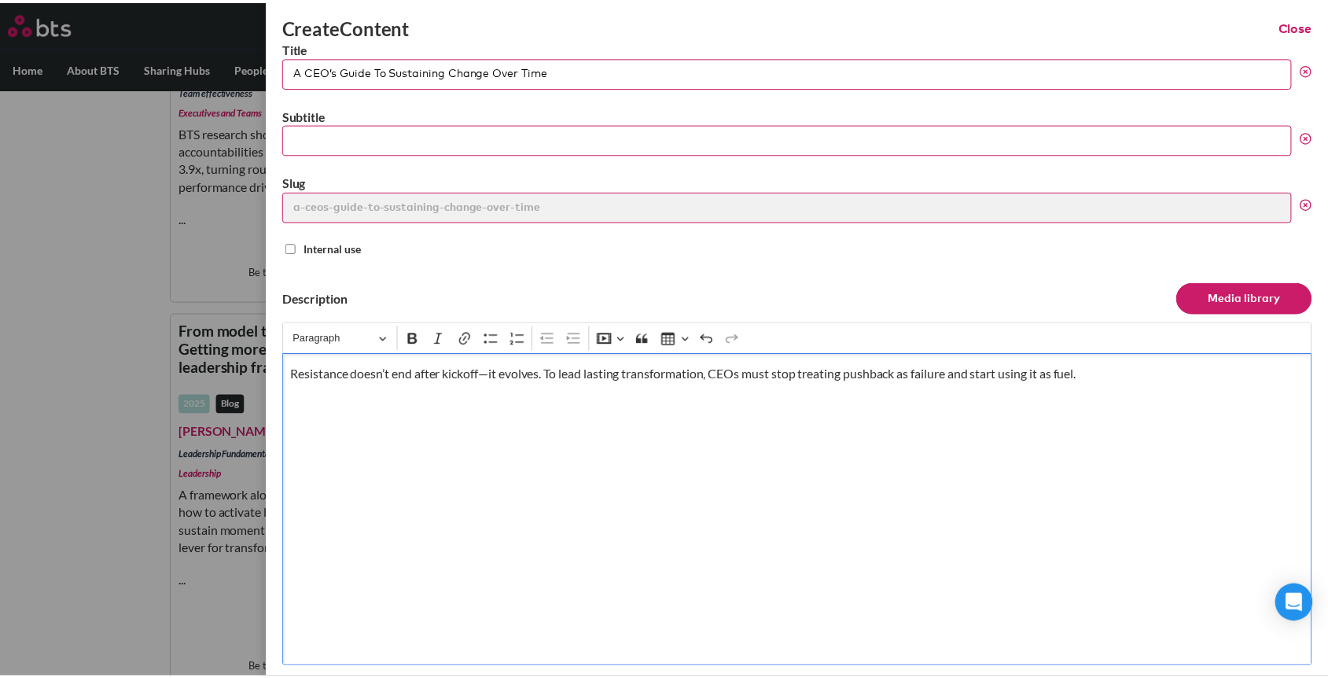
scroll to position [638, 0]
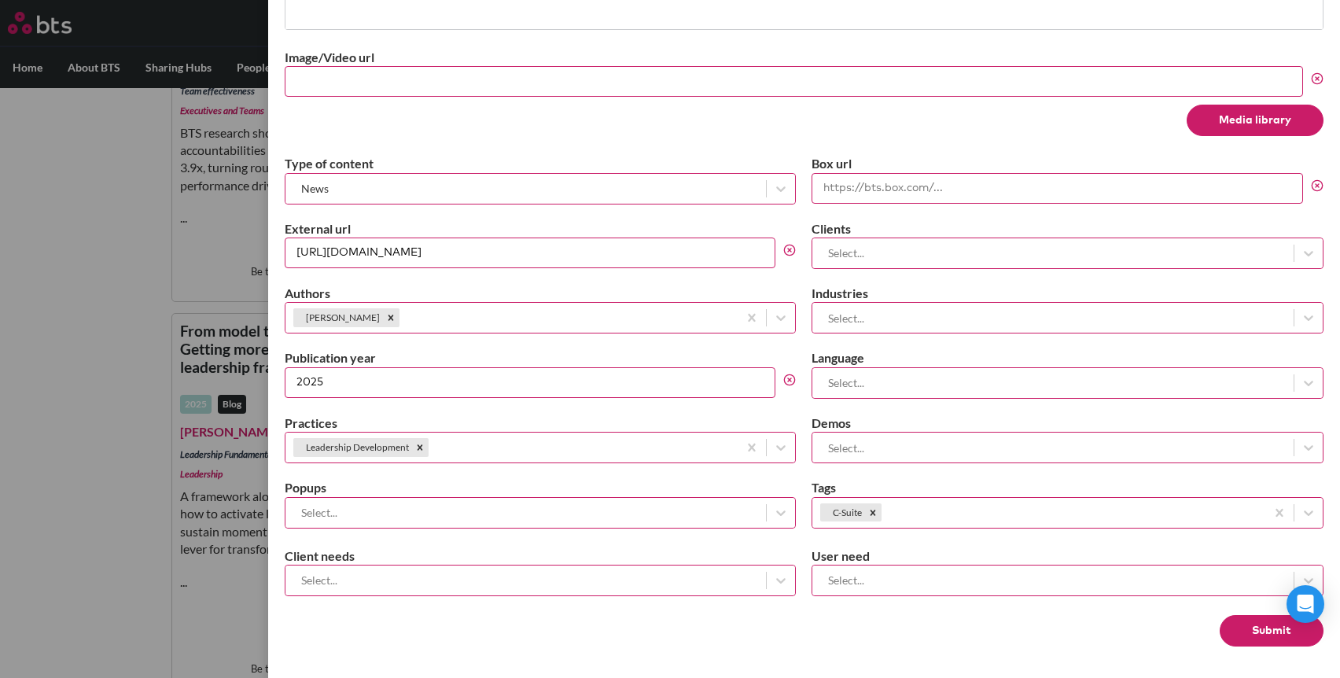
click at [1245, 629] on button "Submit" at bounding box center [1271, 630] width 104 height 31
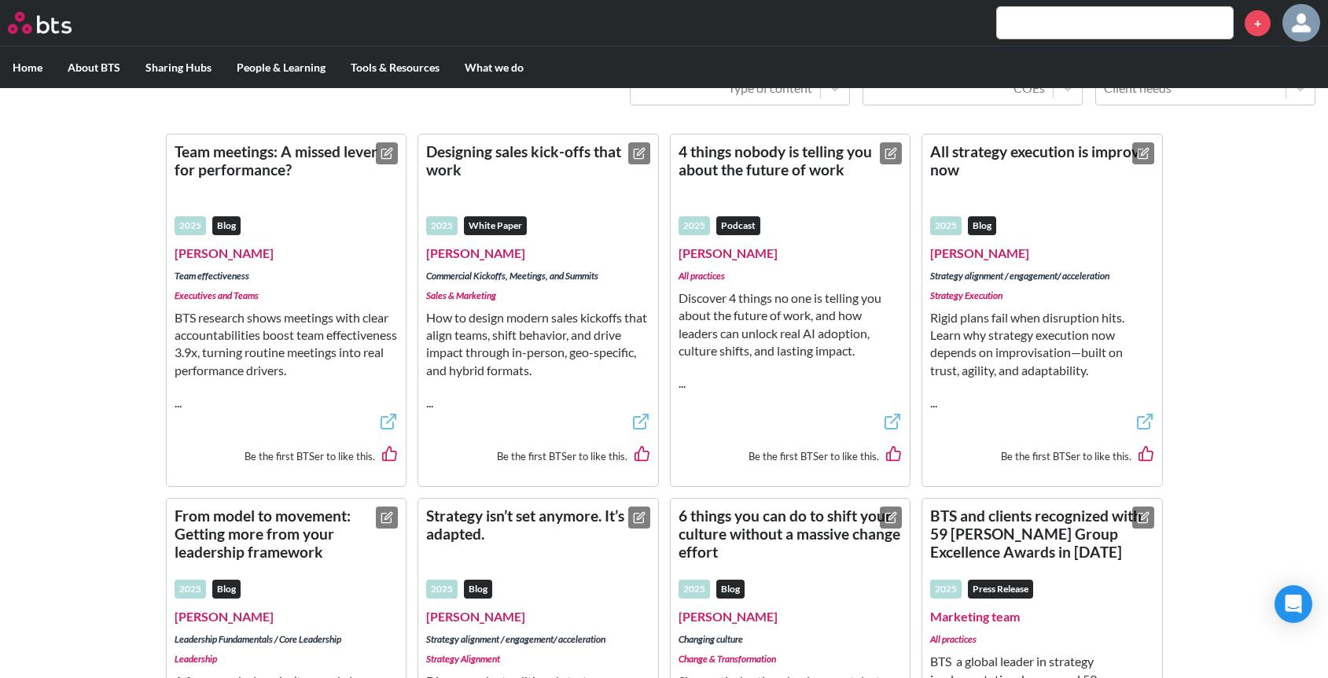
scroll to position [0, 0]
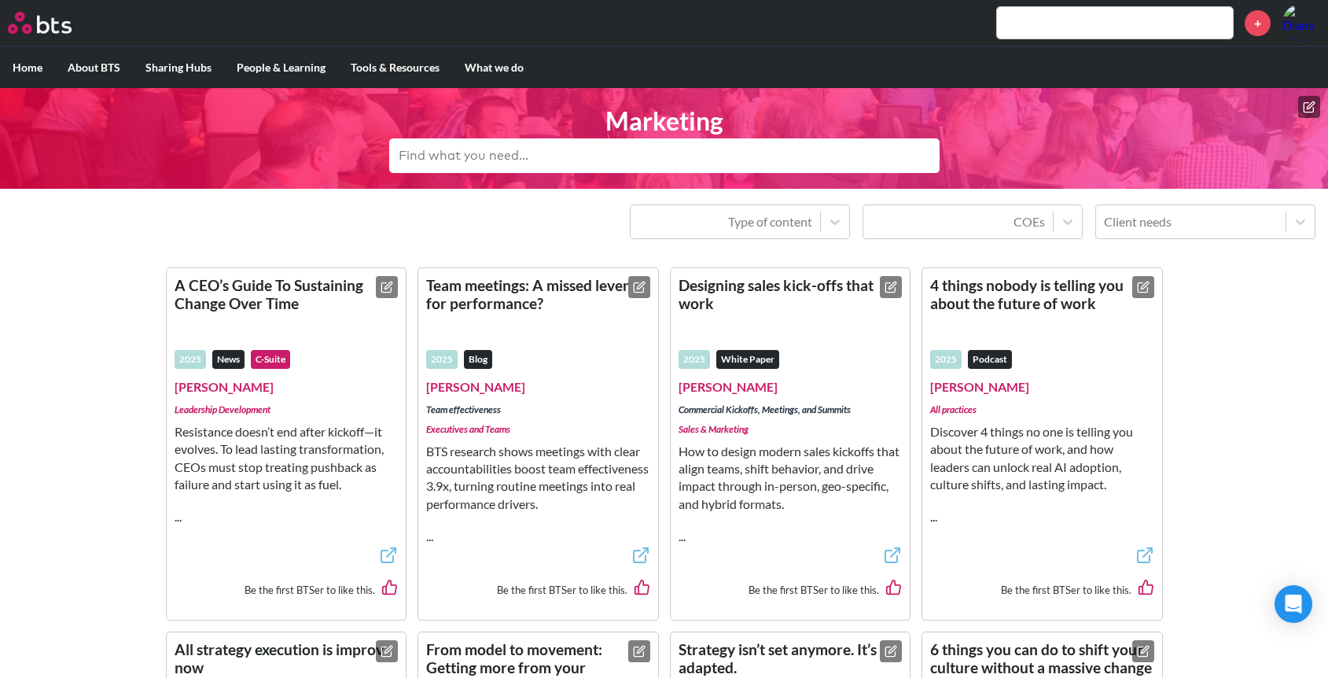
click at [1309, 107] on icon at bounding box center [1309, 107] width 13 height 13
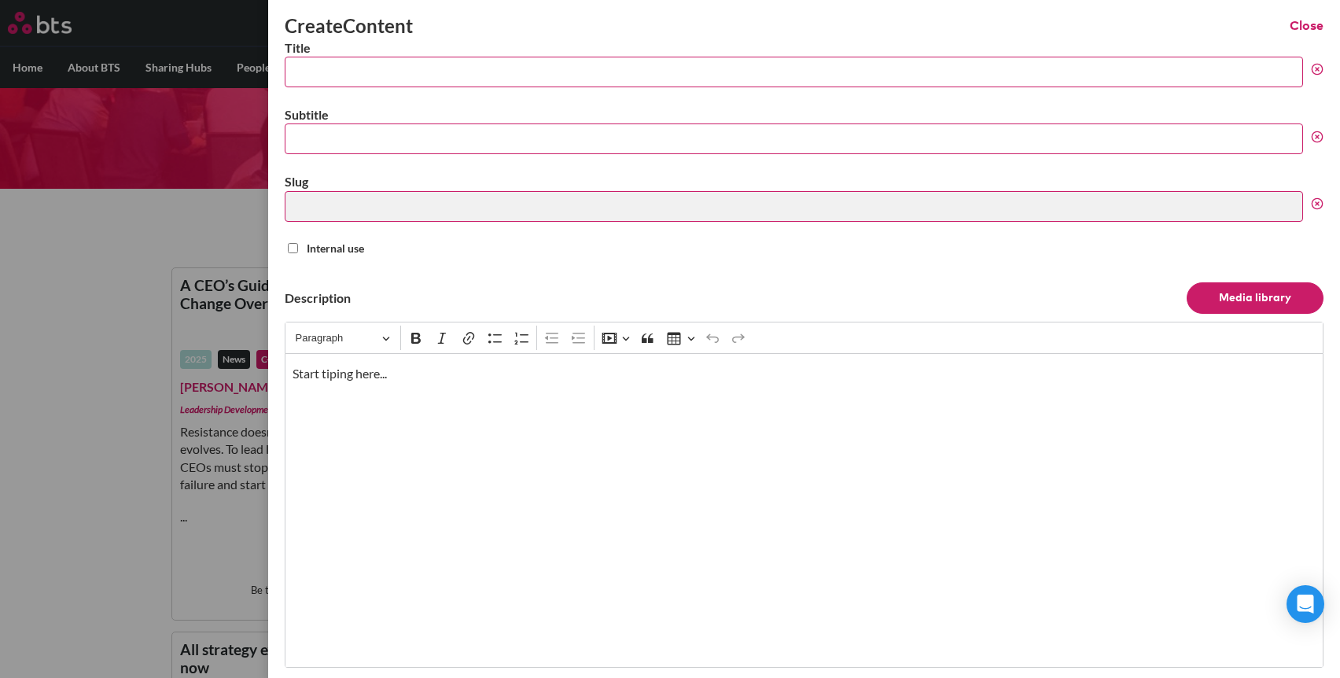
click at [427, 373] on p "Start tiping here..." at bounding box center [803, 373] width 1022 height 17
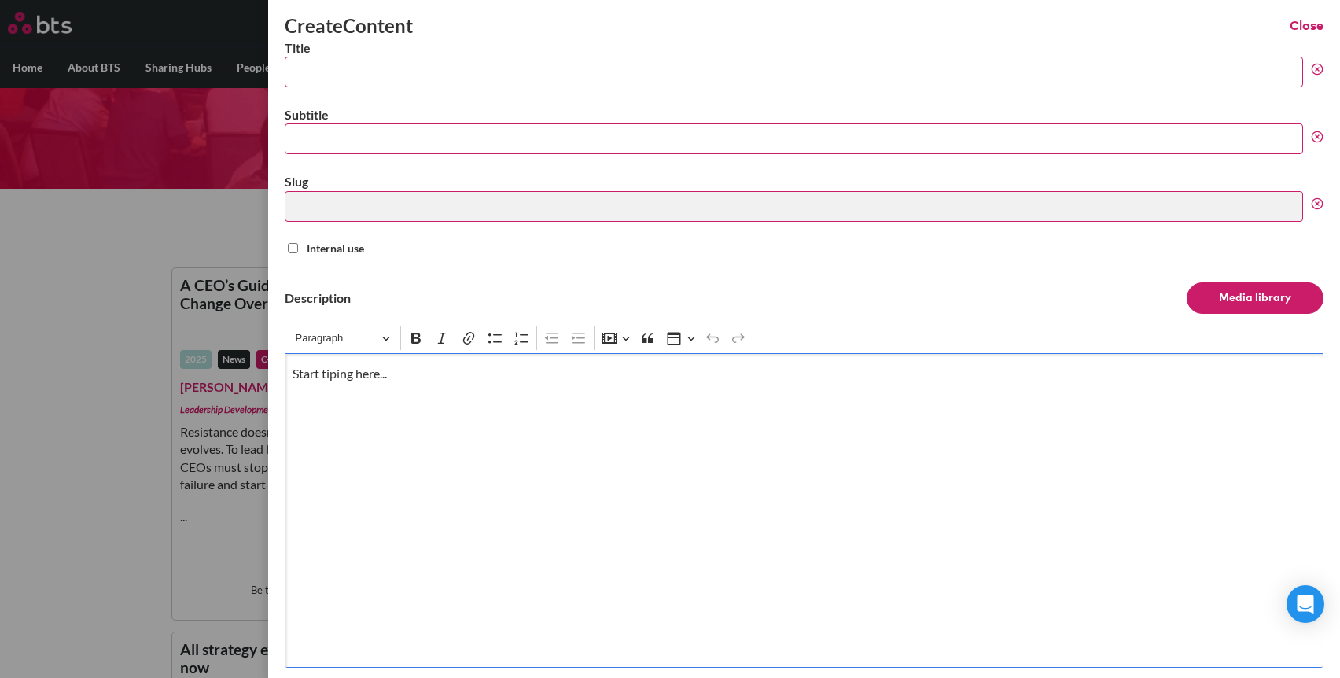
click at [427, 373] on p "Start tiping here..." at bounding box center [803, 373] width 1022 height 17
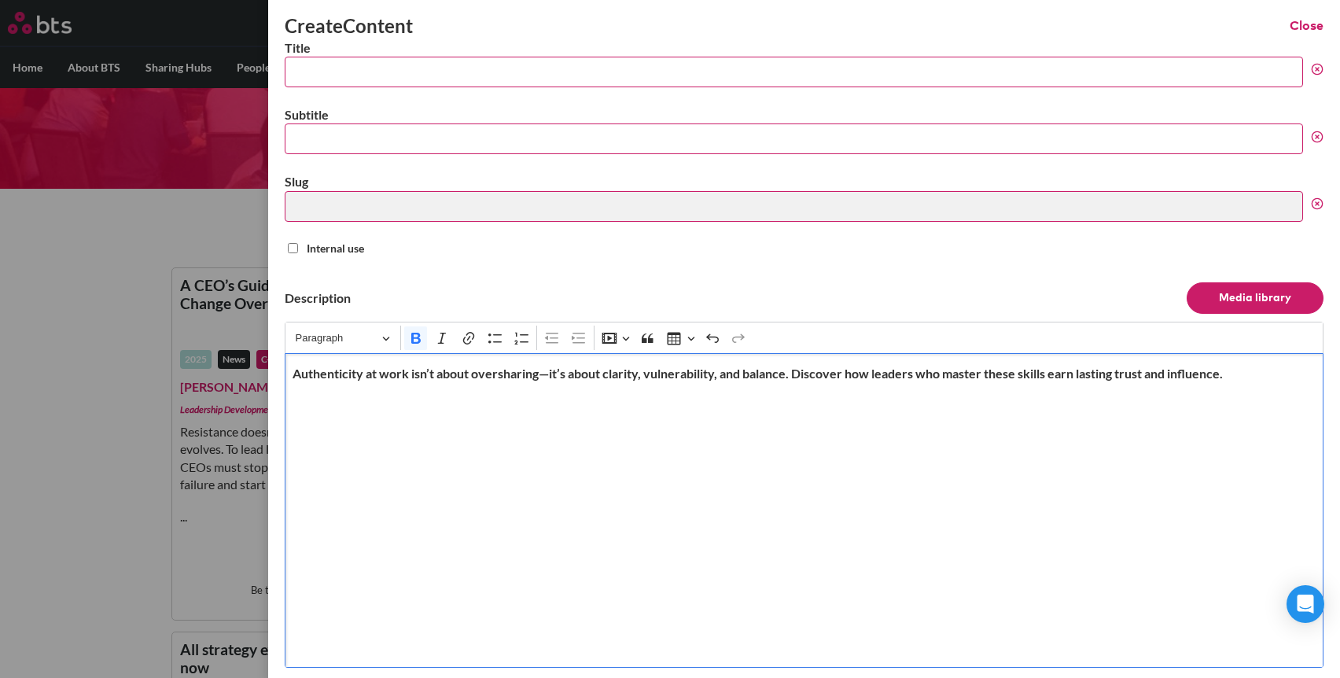
click at [720, 362] on div "Authenticity at work isn’t about oversharing—it’s about clarity, vulnerability,…" at bounding box center [804, 510] width 1039 height 314
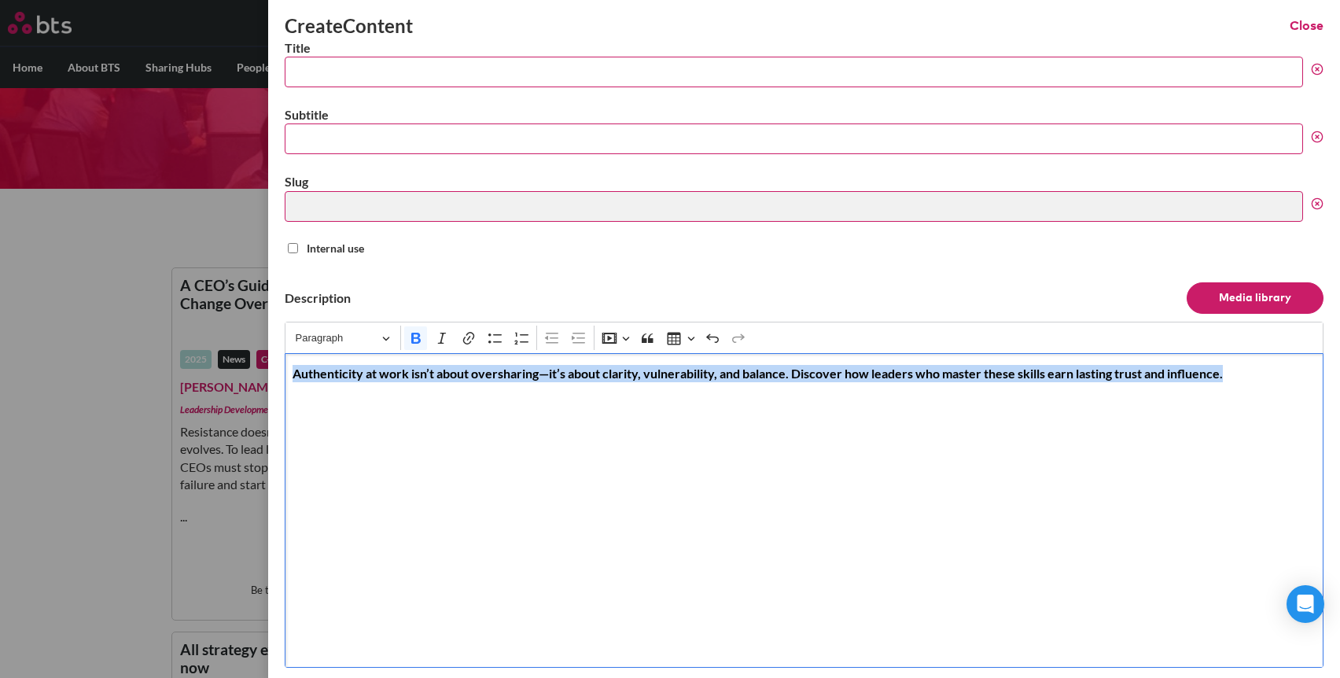
click at [720, 362] on div "Authenticity at work isn’t about oversharing—it’s about clarity, vulnerability,…" at bounding box center [804, 510] width 1039 height 314
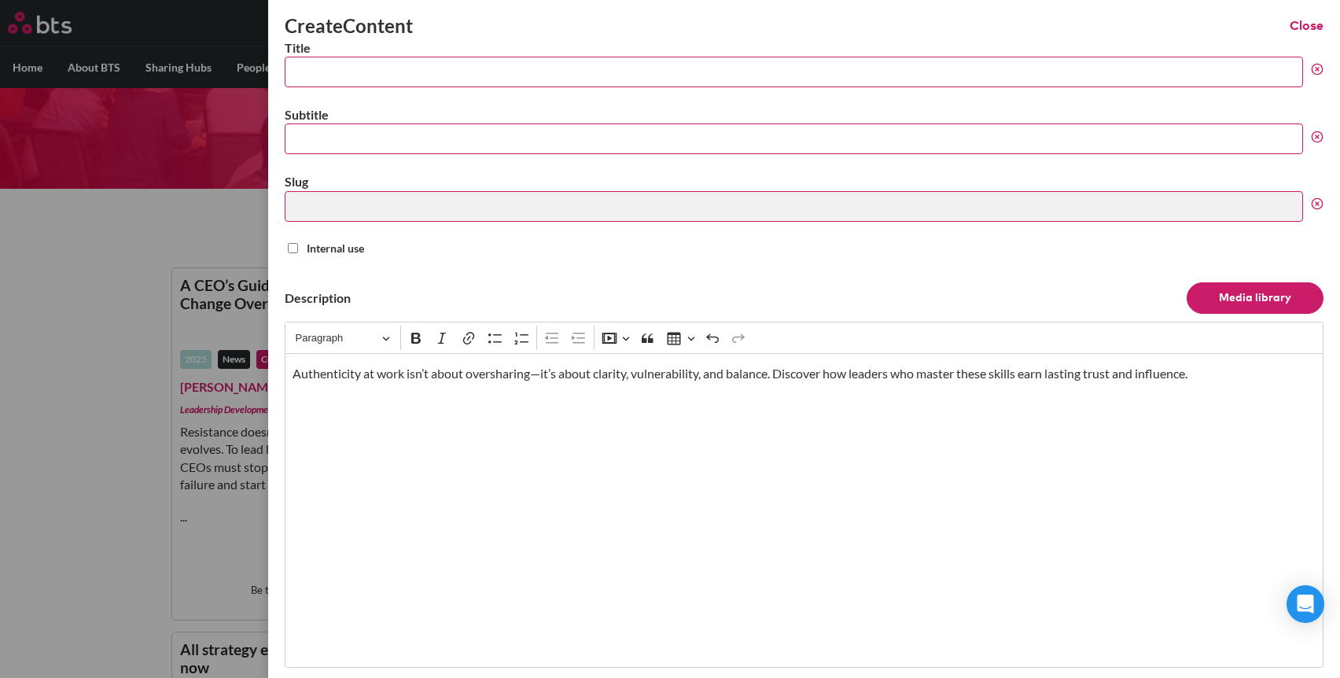
click at [491, 79] on input "Title" at bounding box center [794, 72] width 1018 height 31
paste input "Why Authentic Leaders Win Influence And Trust At Work"
type input "Why Authentic Leaders Win Influence And Trust At Work"
type input "why-authentic-leaders-win-influence-and-trust-at-work"
type input "Why Authentic Leaders Win Influence And Trust At Work"
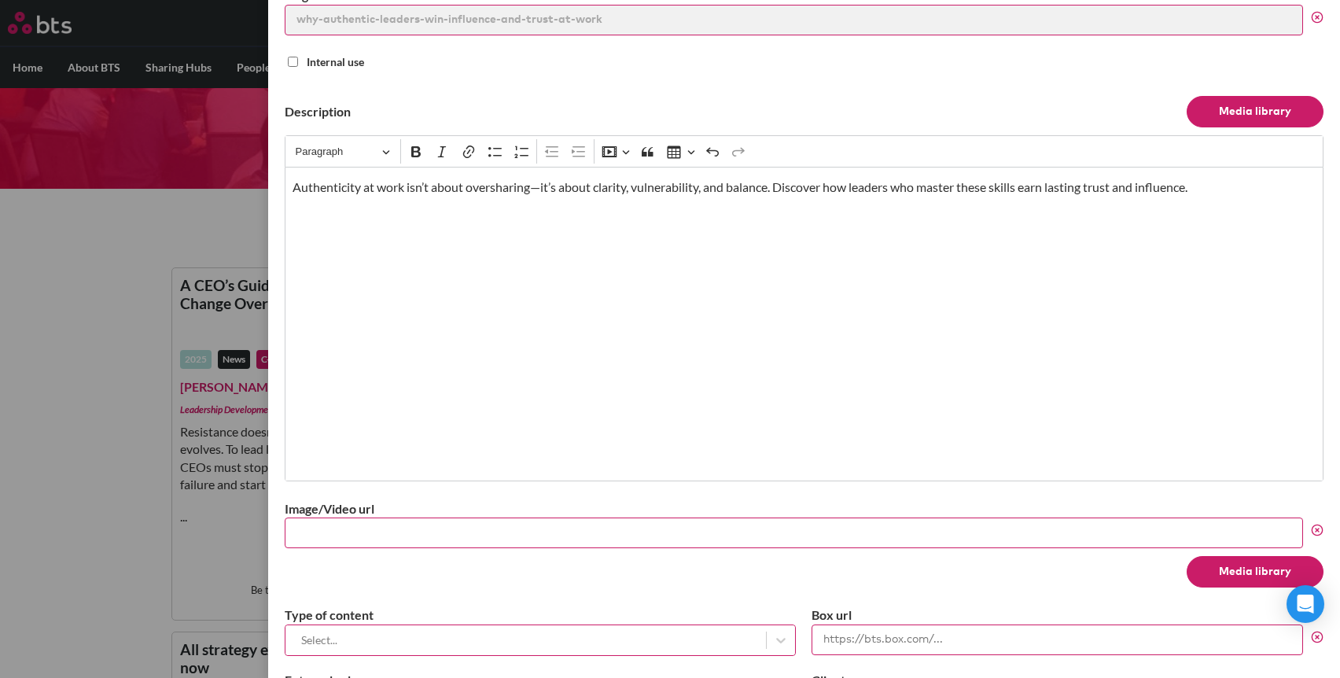
scroll to position [436, 0]
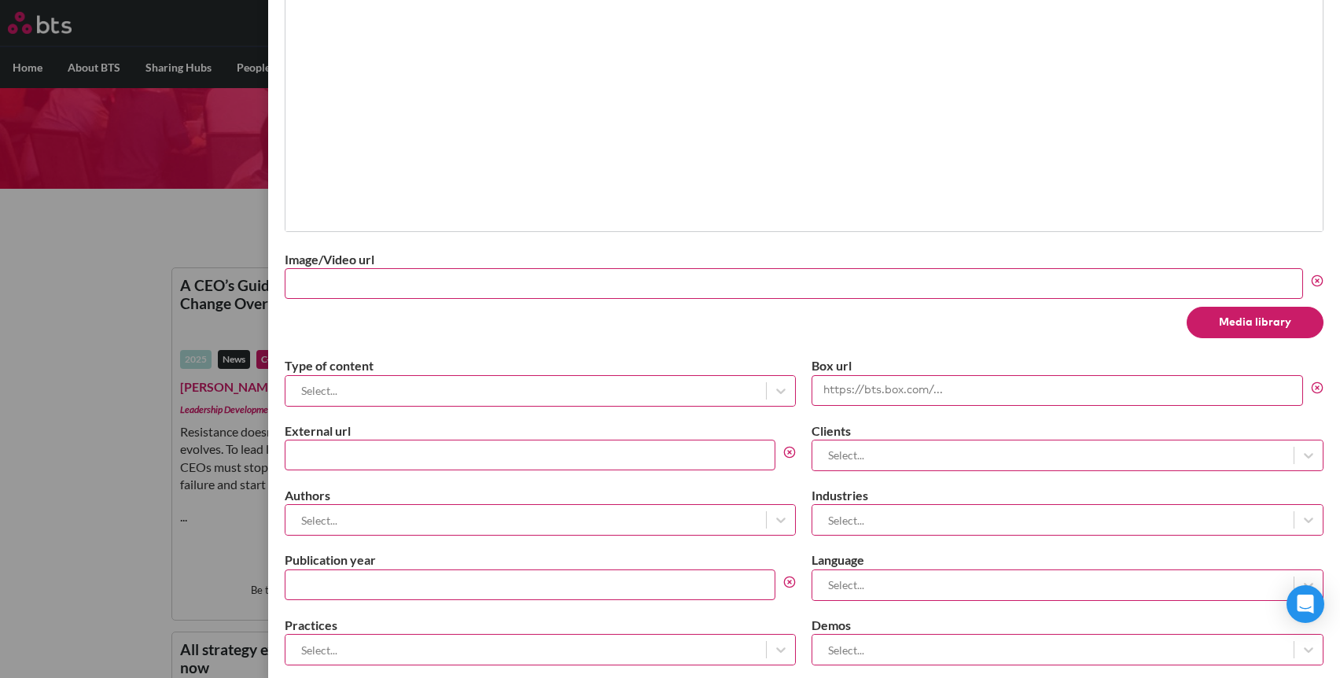
click at [435, 465] on input "External url" at bounding box center [530, 455] width 491 height 31
paste input "https://www.forbes.com/sites/rhettpower/2025/09/28/why-authentic-leaders-win-in…"
type input "https://www.forbes.com/sites/rhettpower/2025/09/28/why-authentic-leaders-win-in…"
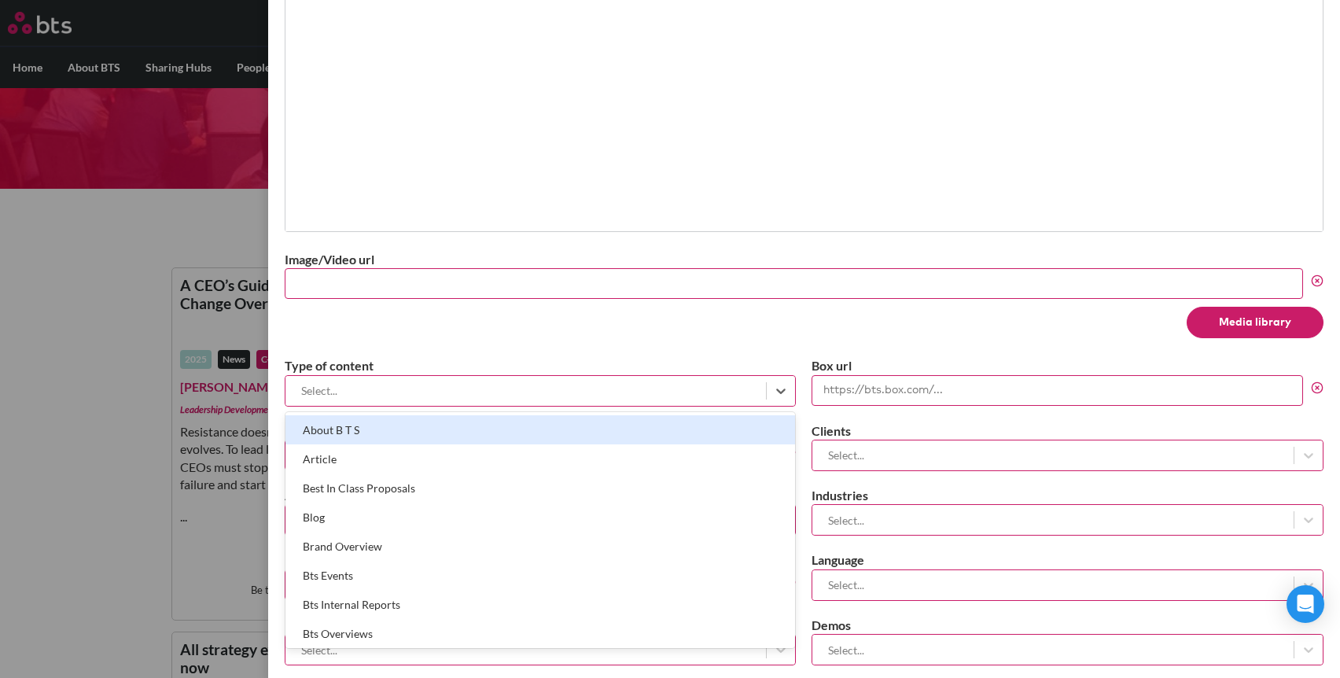
scroll to position [0, 0]
click at [497, 395] on div at bounding box center [525, 391] width 465 height 20
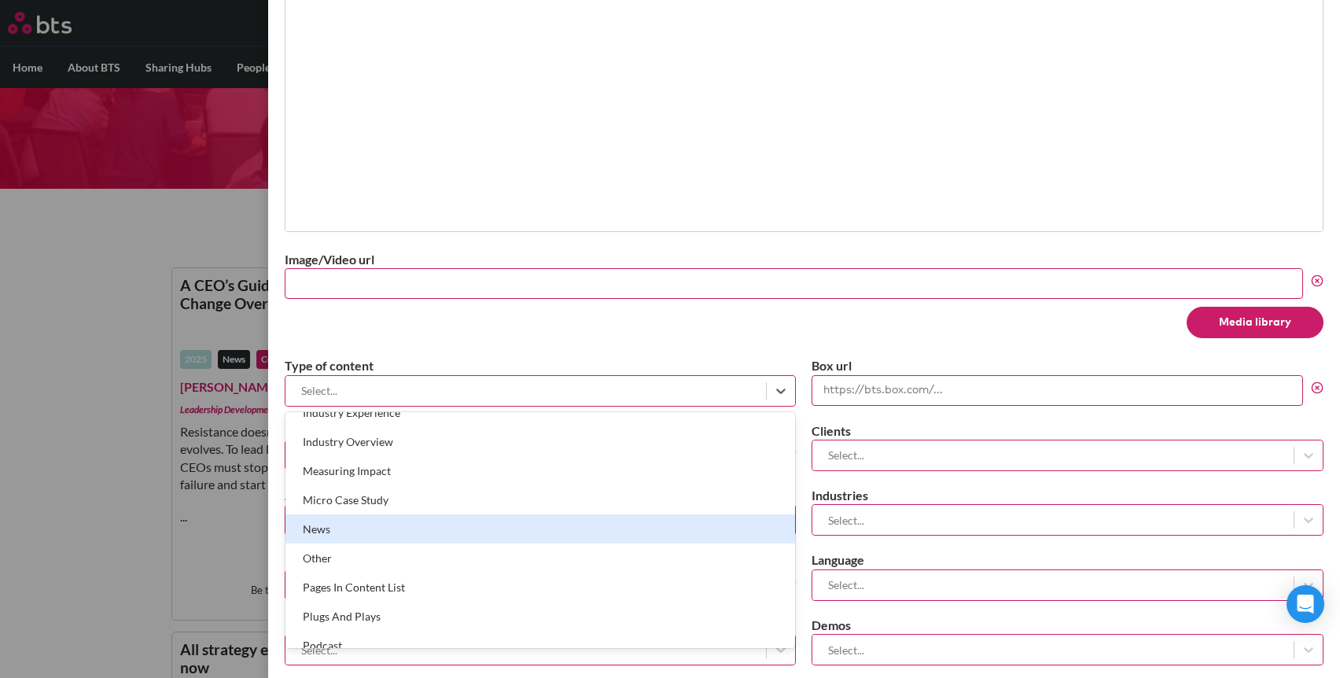
click at [448, 535] on div "News" at bounding box center [540, 528] width 510 height 29
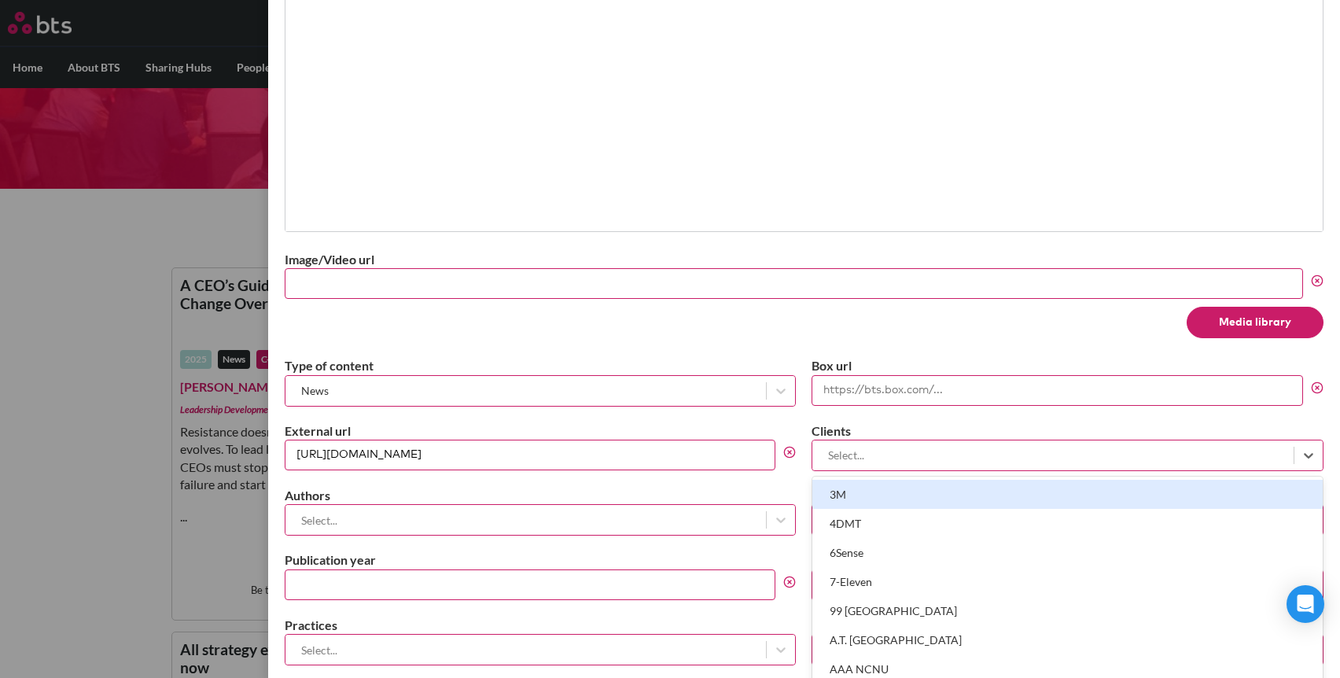
click at [951, 455] on div at bounding box center [1052, 455] width 465 height 20
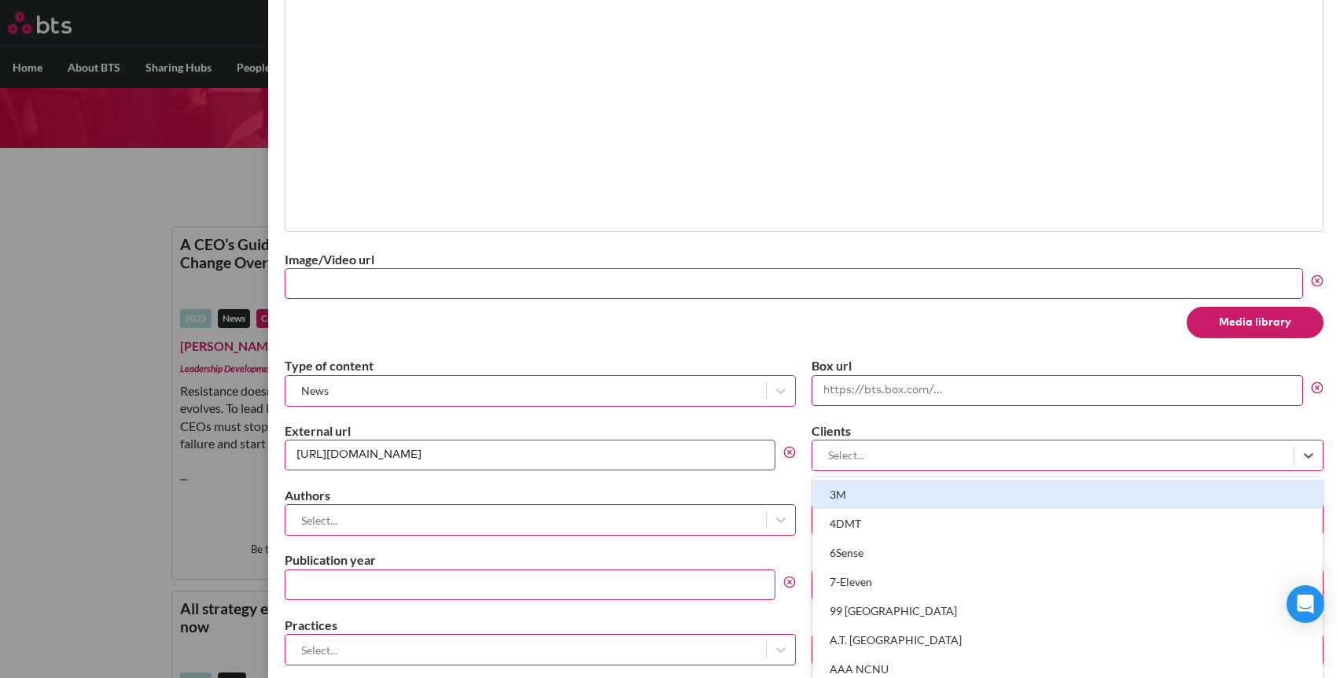
click at [657, 533] on div "Select..." at bounding box center [540, 520] width 510 height 30
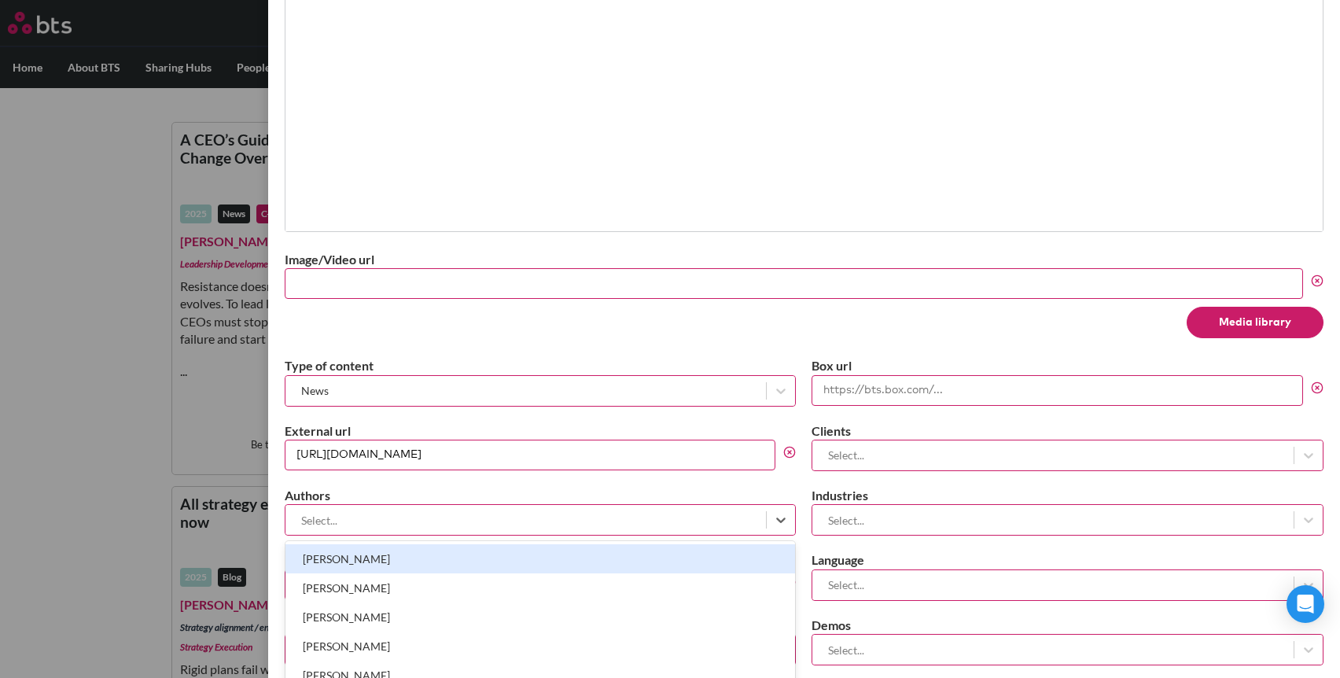
scroll to position [146, 0]
type input "scott"
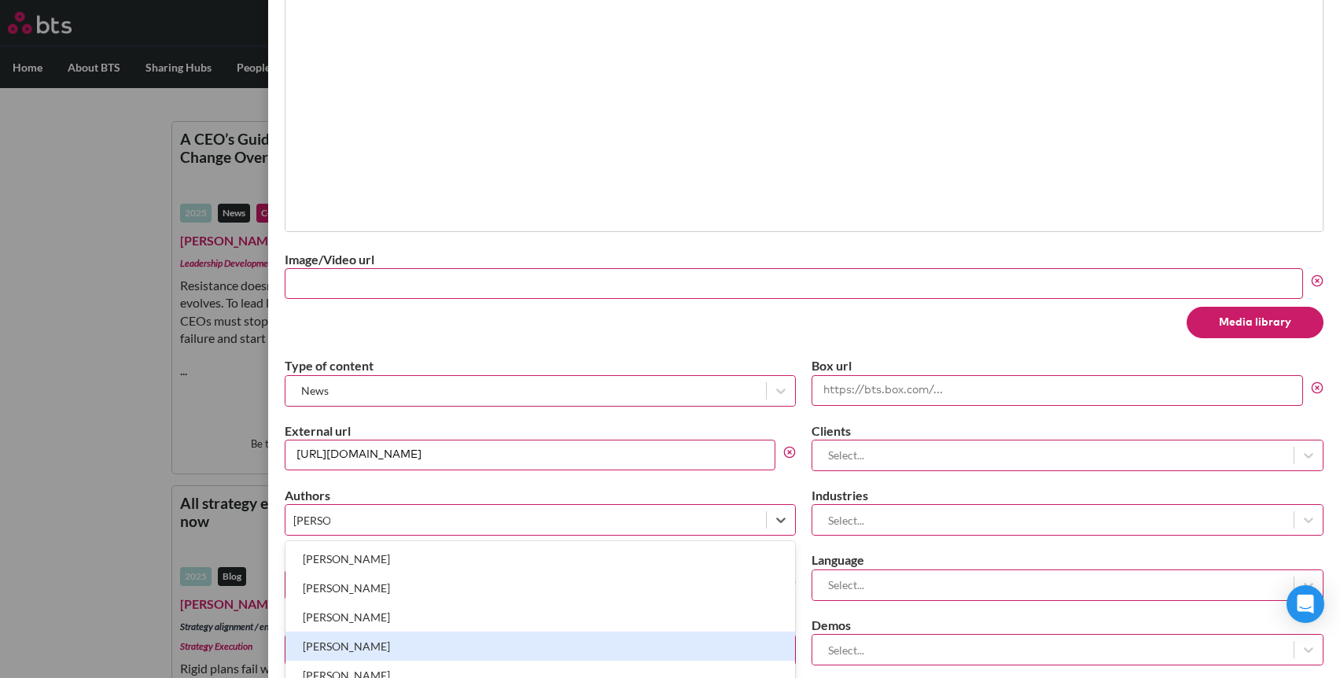
click at [631, 640] on div "[PERSON_NAME]" at bounding box center [540, 645] width 510 height 29
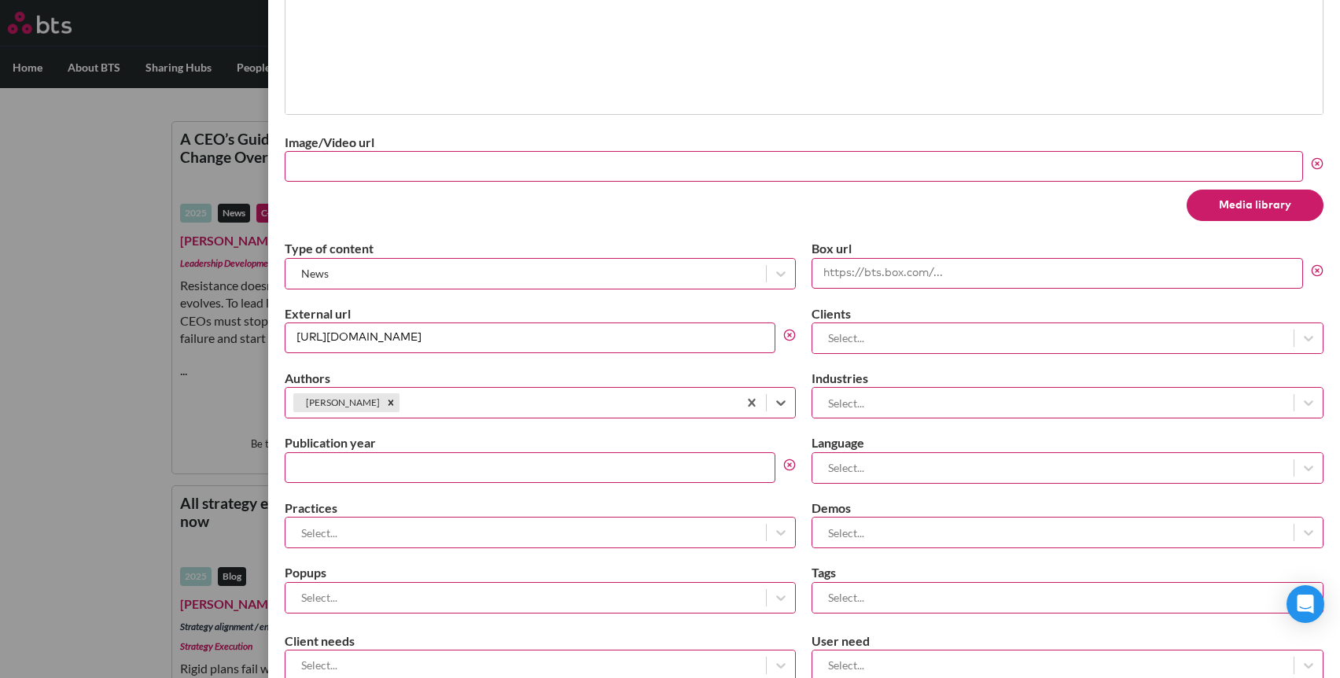
scroll to position [590, 0]
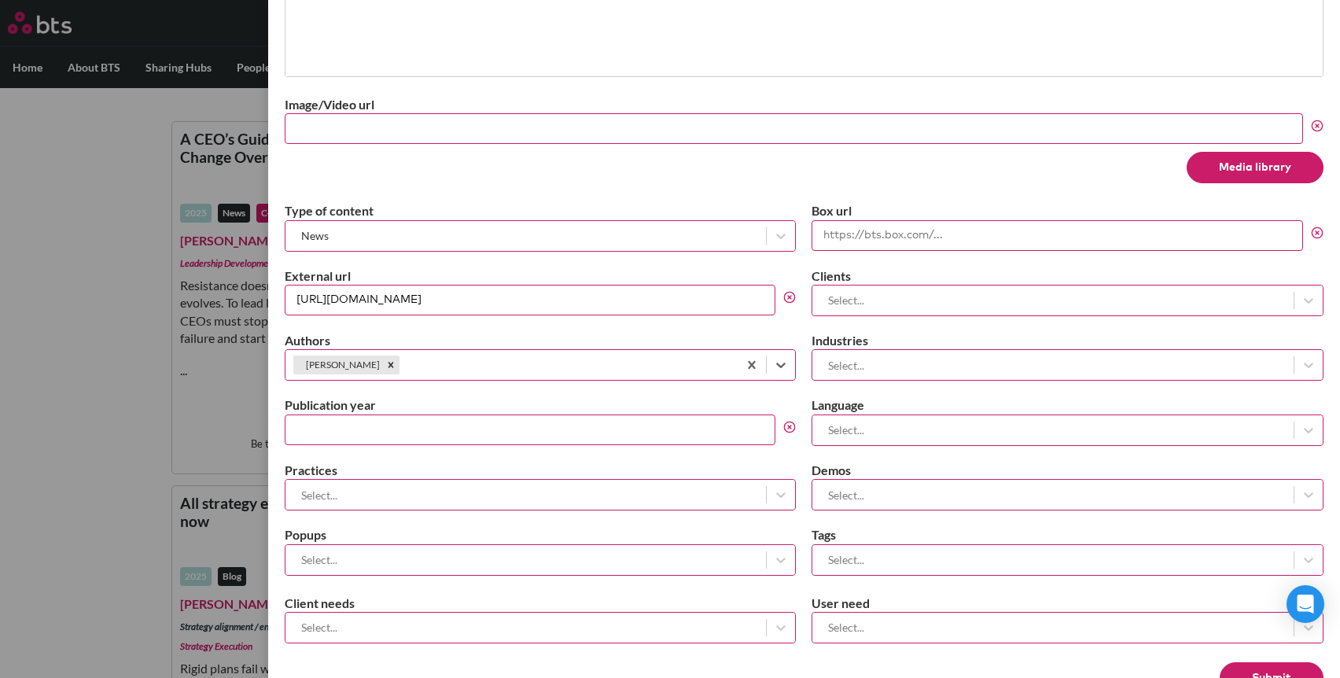
click at [646, 440] on input "Publication year" at bounding box center [530, 429] width 491 height 31
type input "2025"
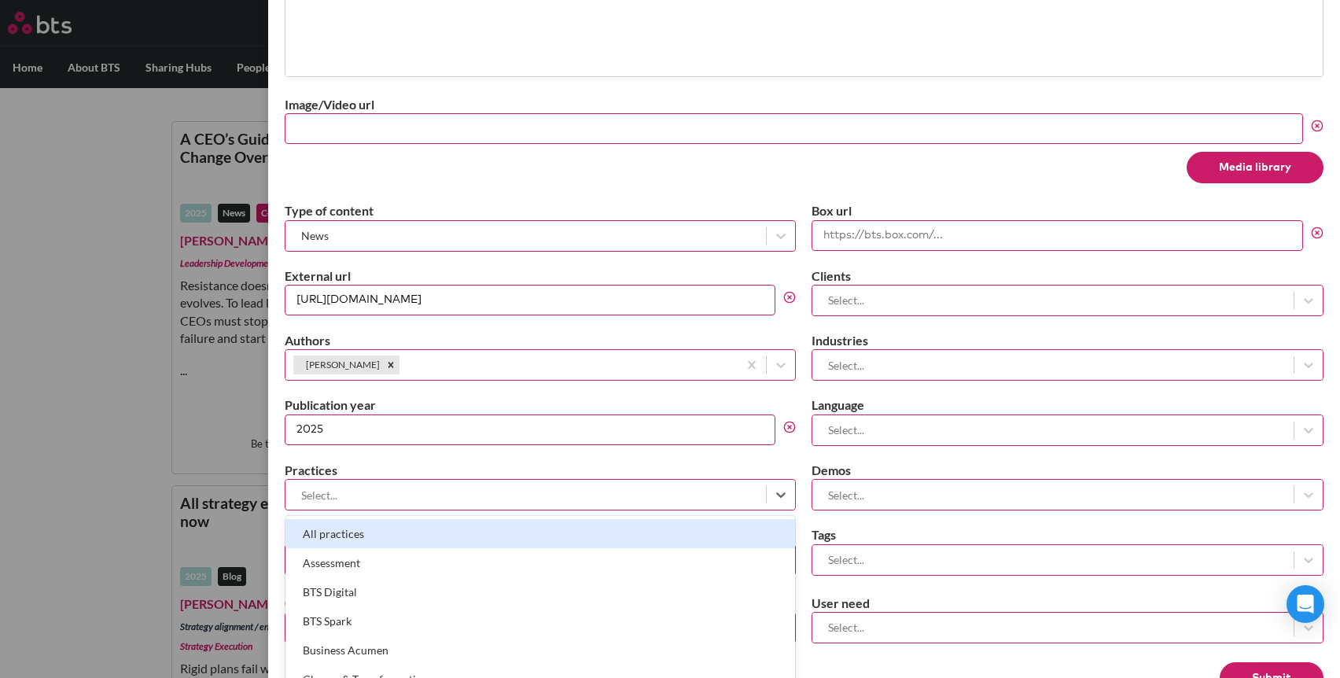
click at [561, 506] on div "Select..." at bounding box center [525, 495] width 481 height 26
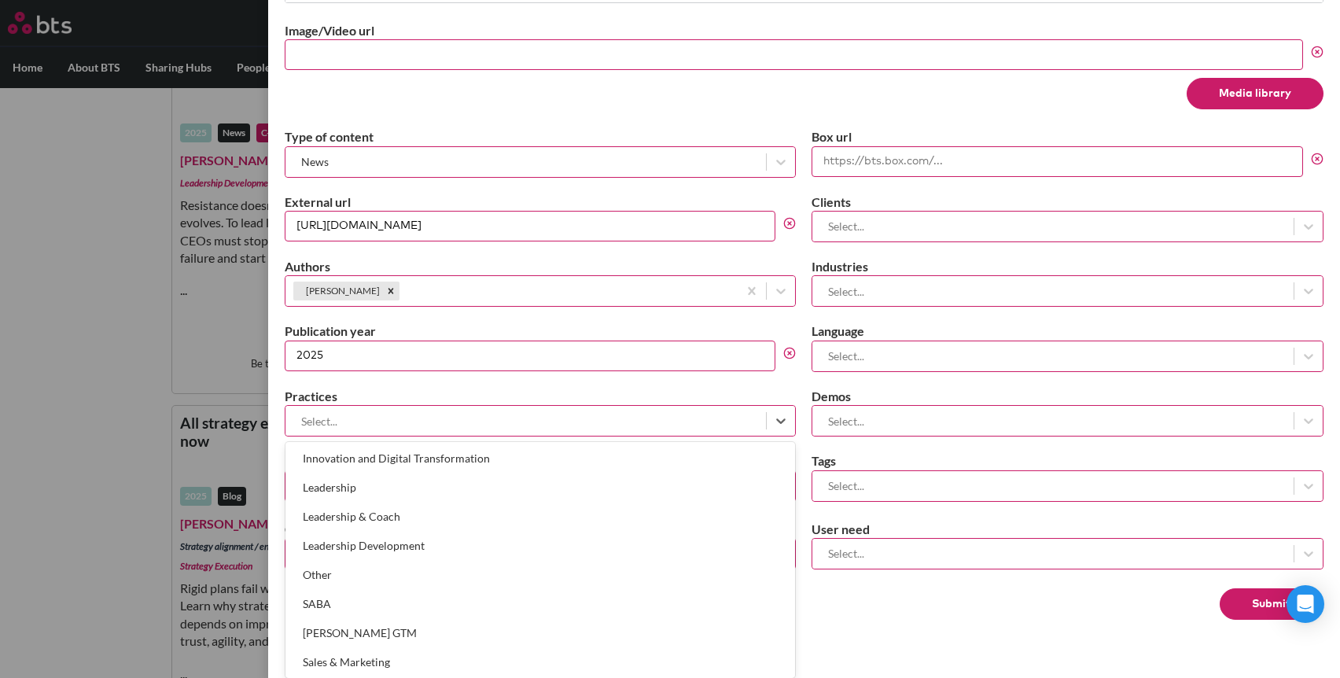
scroll to position [342, 0]
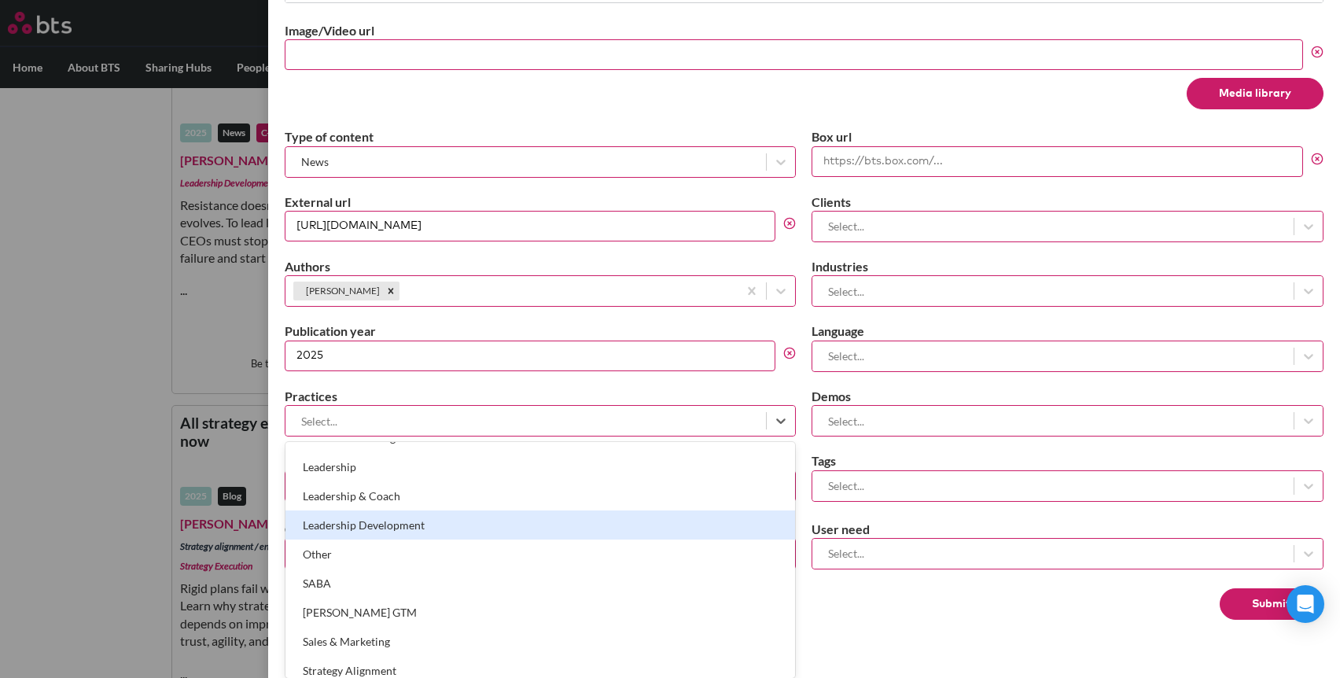
click at [549, 522] on div "Leadership Development" at bounding box center [540, 524] width 510 height 29
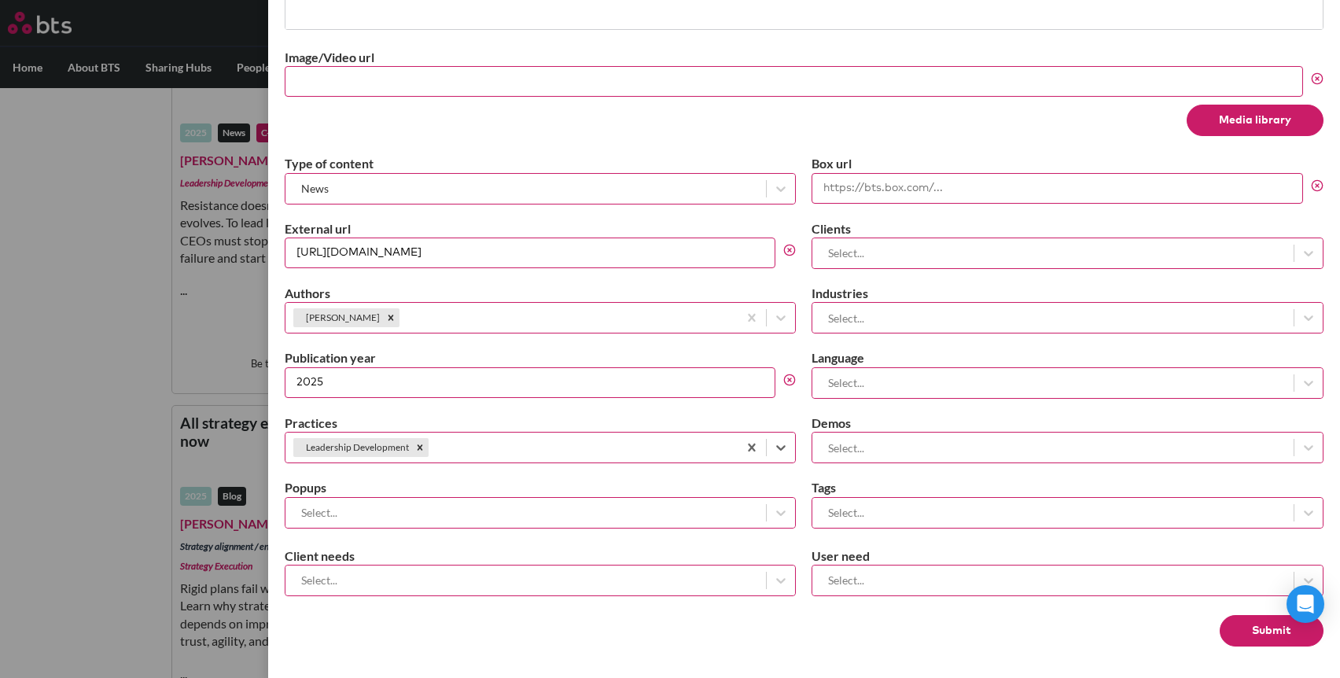
click at [502, 576] on div at bounding box center [525, 580] width 465 height 20
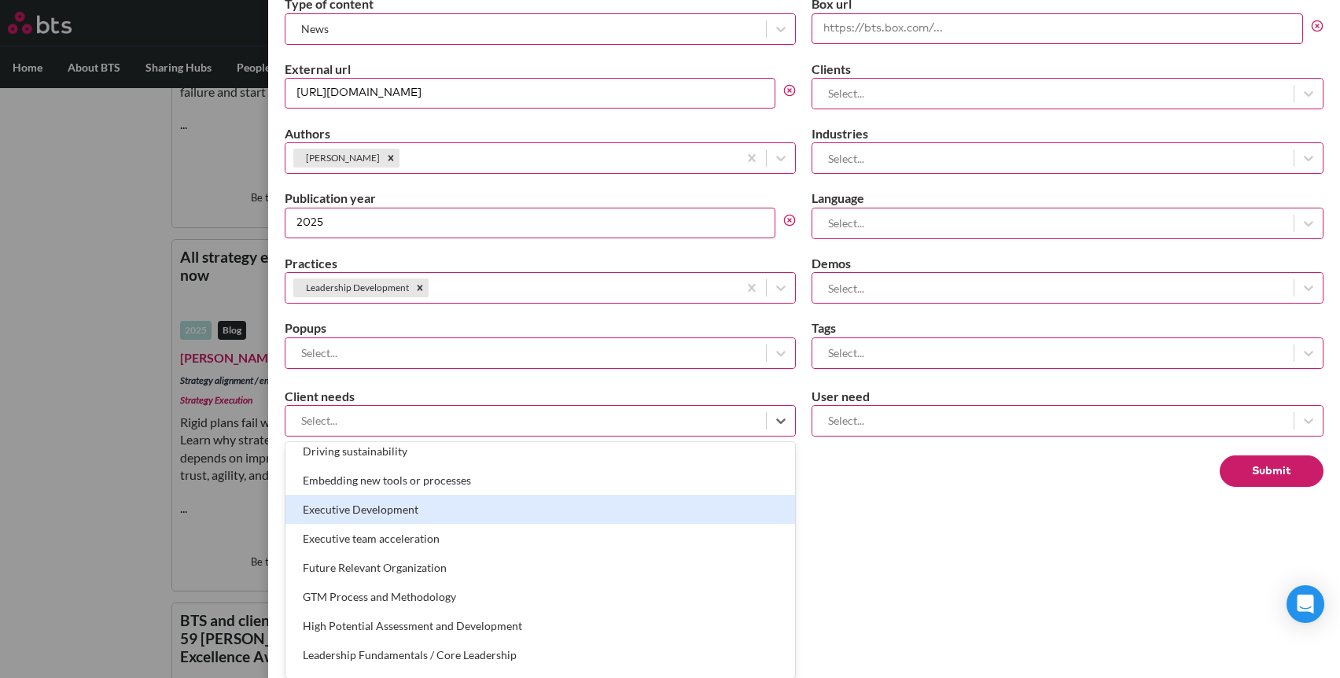
scroll to position [415, 0]
click at [502, 499] on div "Executive Development" at bounding box center [540, 509] width 510 height 29
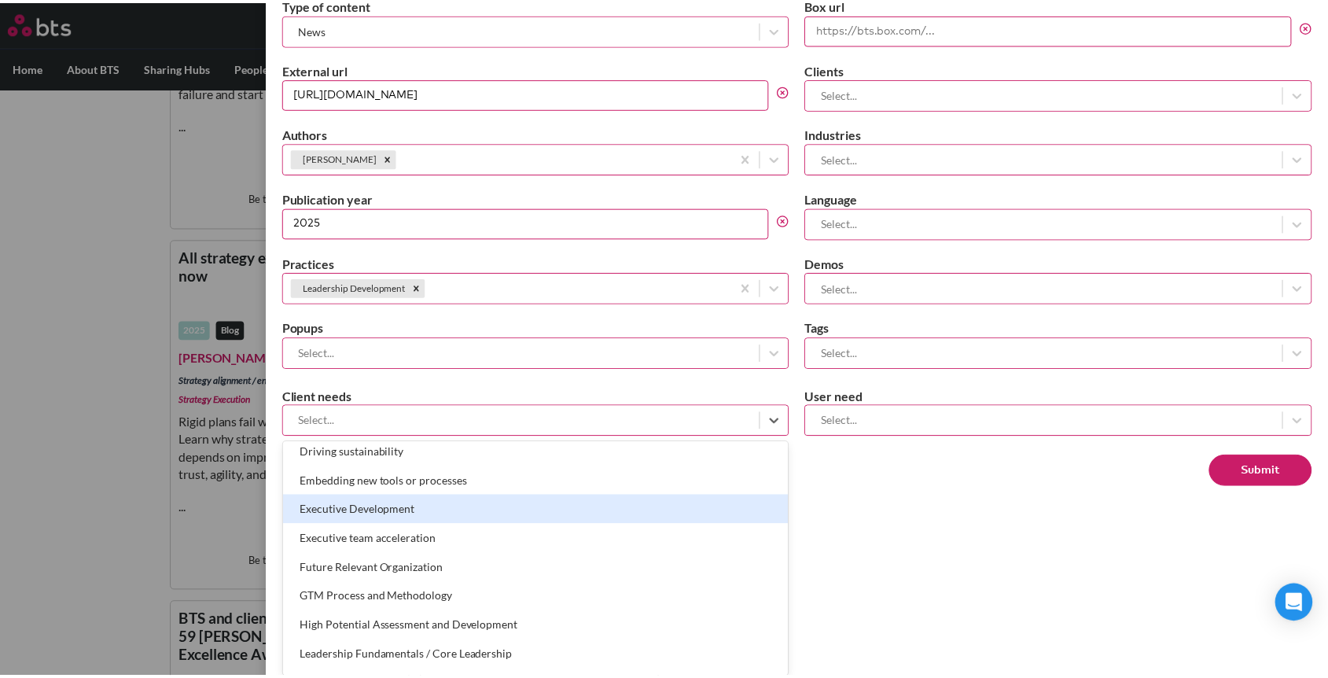
scroll to position [638, 0]
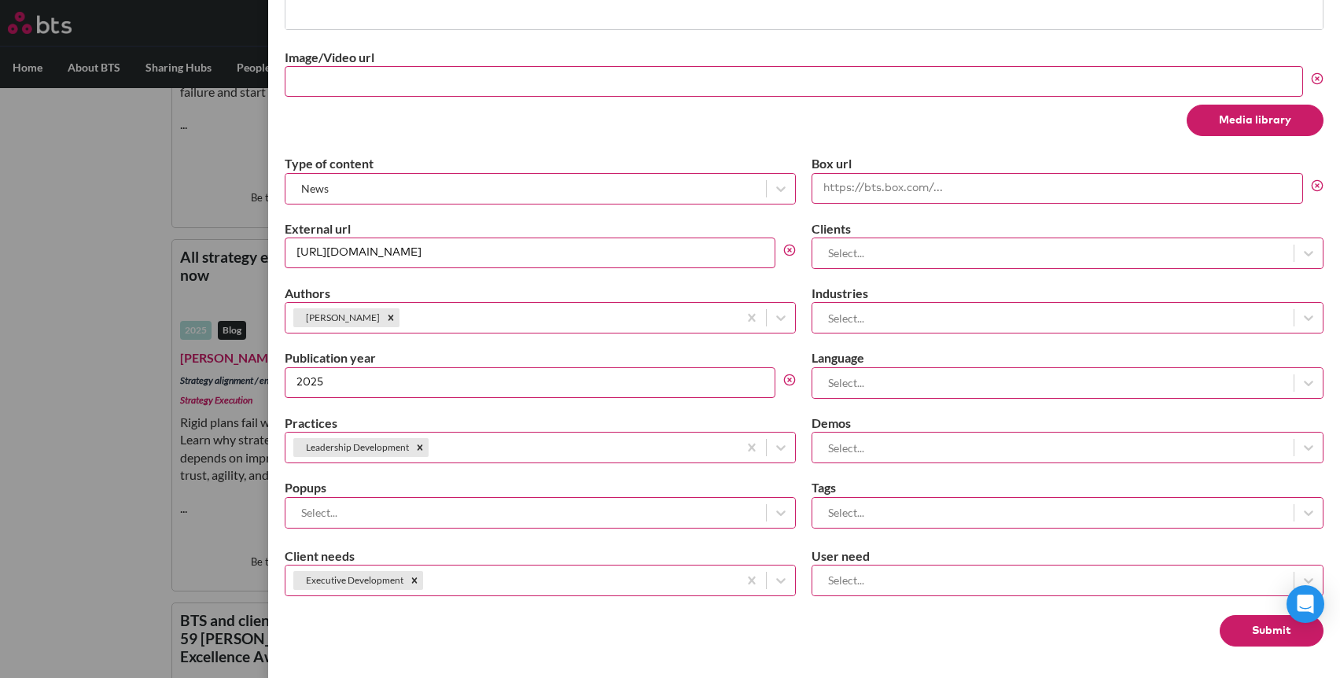
click at [1259, 634] on button "Submit" at bounding box center [1271, 630] width 104 height 31
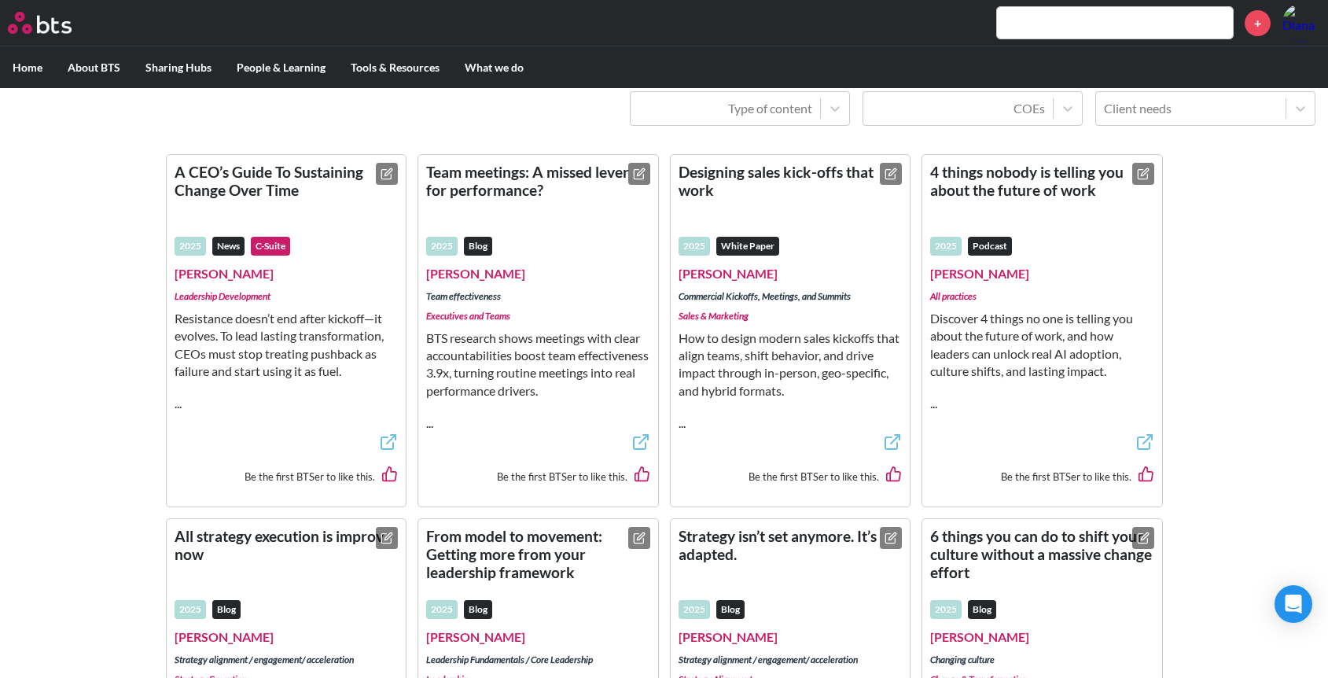
scroll to position [11, 0]
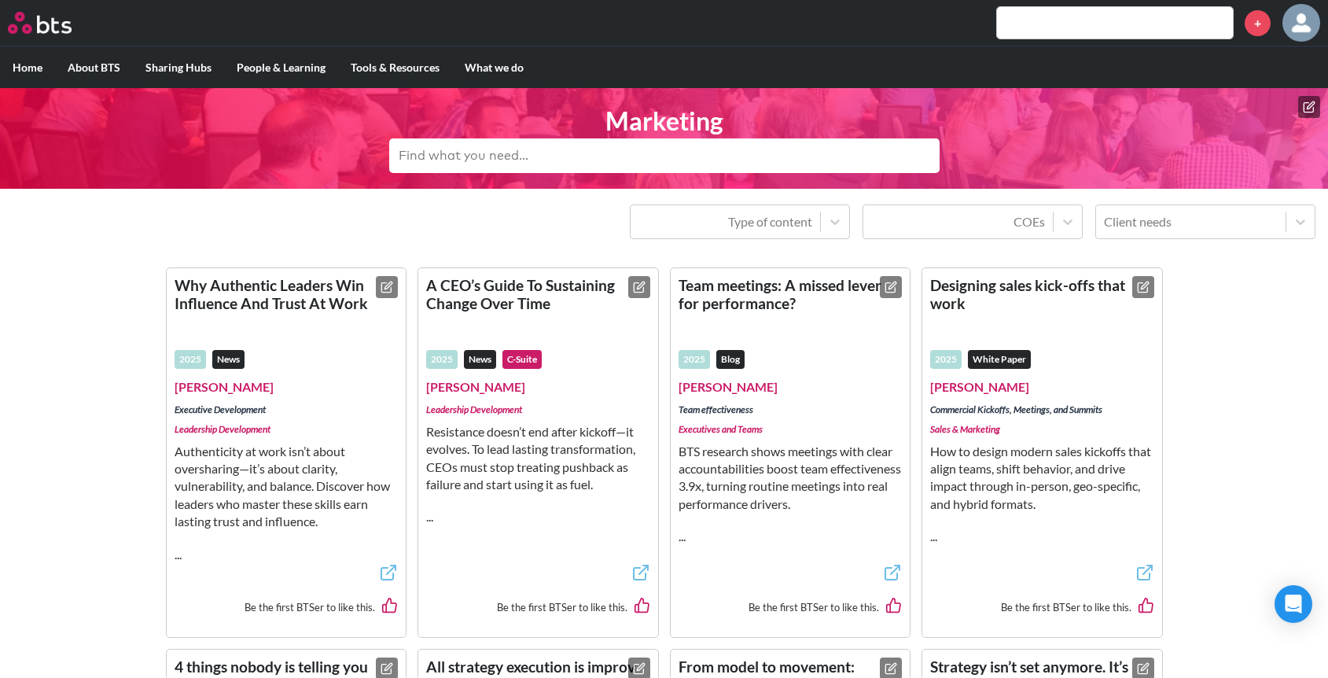
click at [633, 293] on icon at bounding box center [639, 287] width 13 height 13
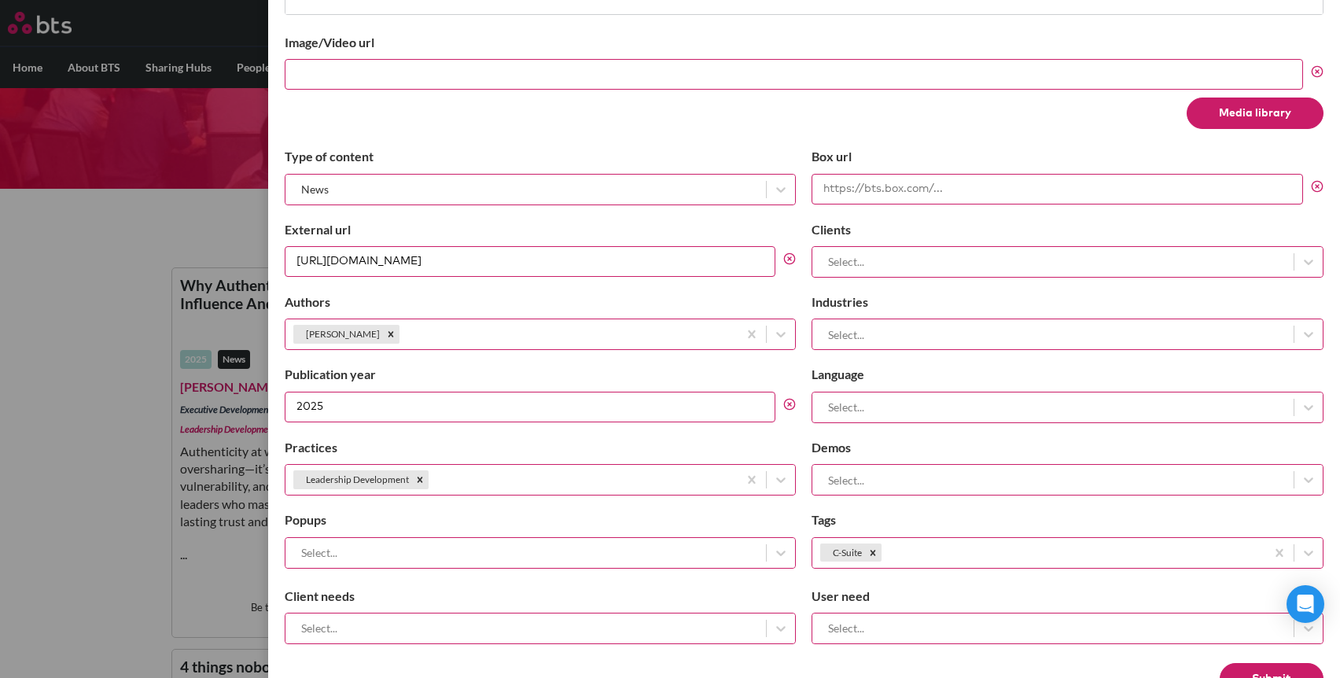
scroll to position [732, 0]
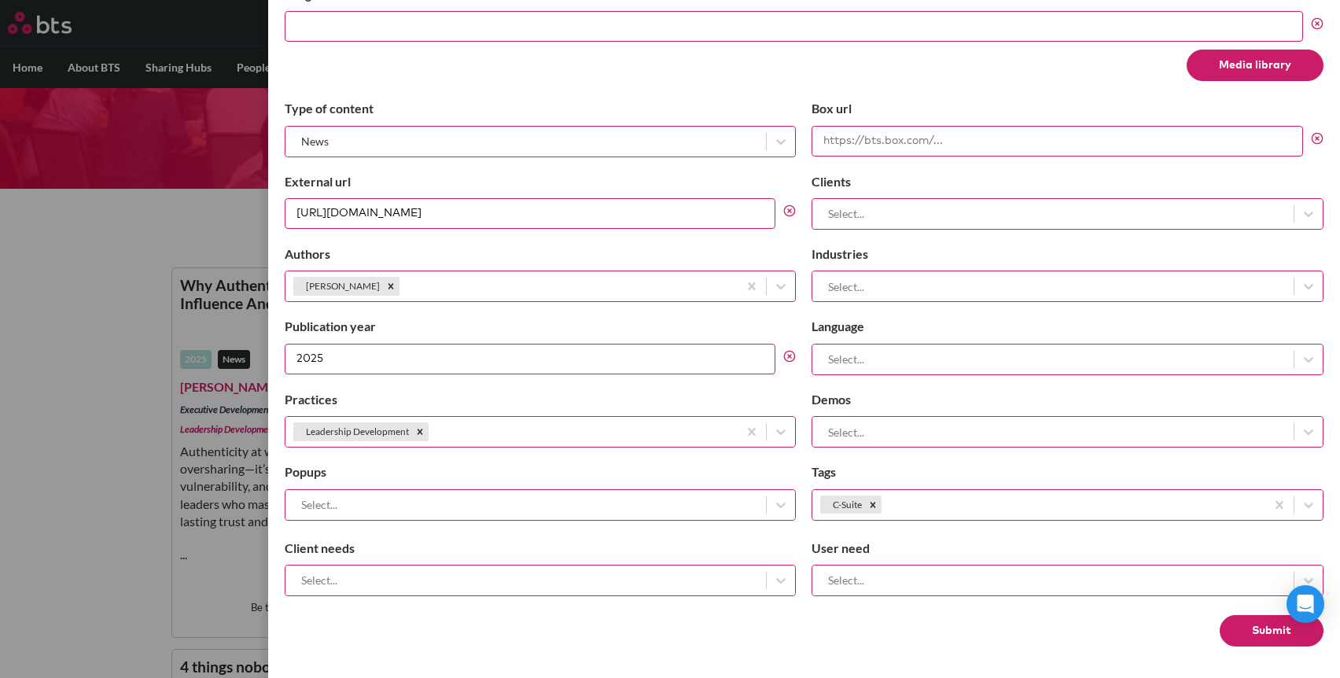
click at [400, 579] on div at bounding box center [525, 580] width 465 height 20
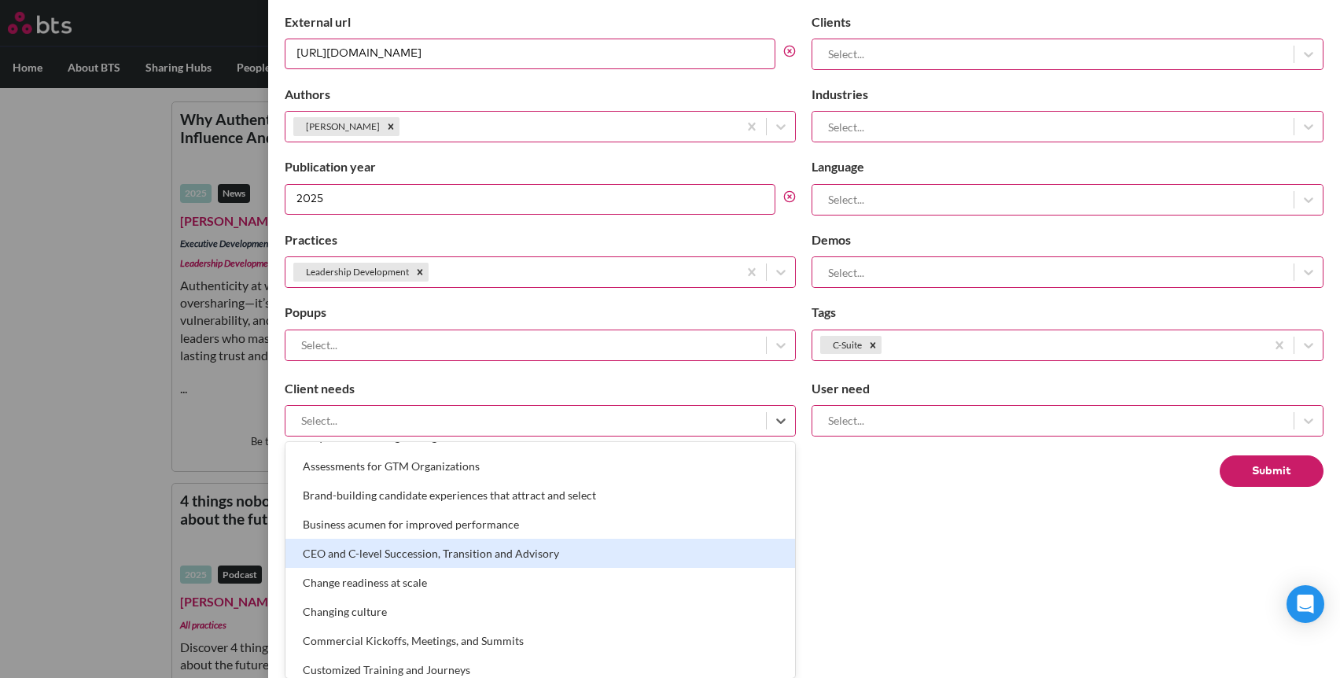
scroll to position [24, 0]
click at [412, 558] on div "CEO and C-level Succession, Transition and Advisory" at bounding box center [540, 552] width 510 height 29
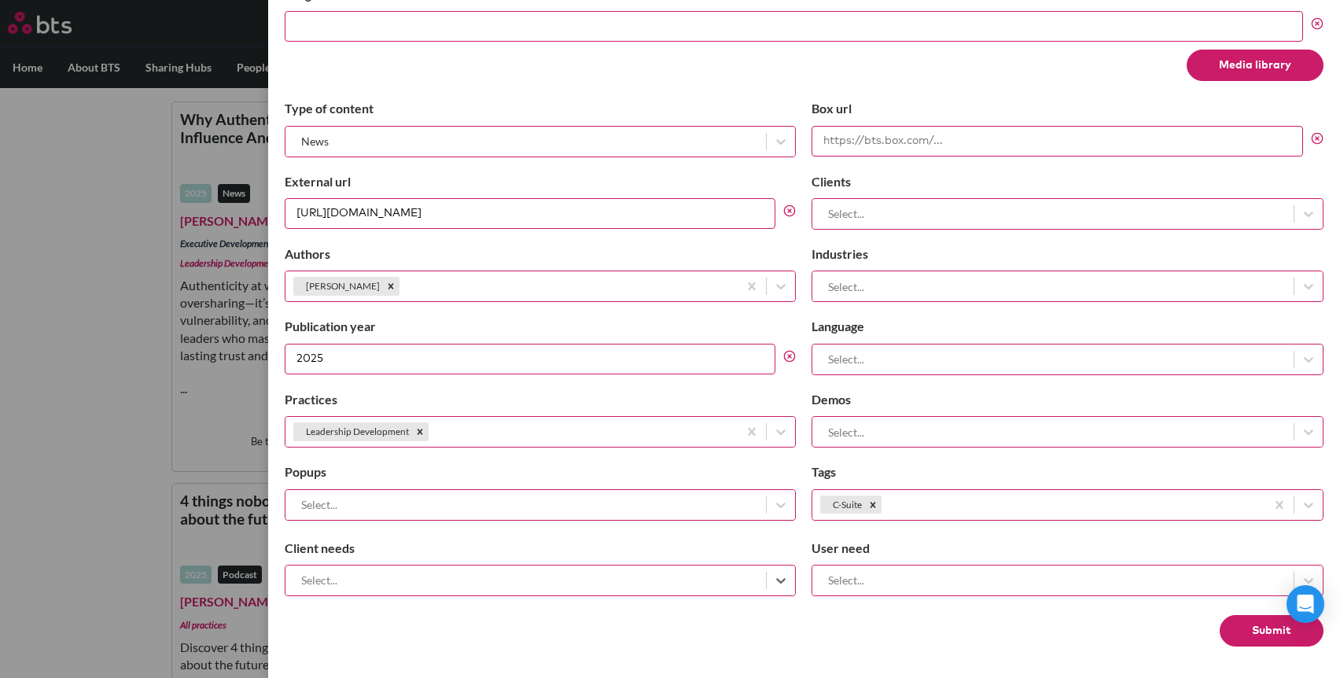
scroll to position [892, 0]
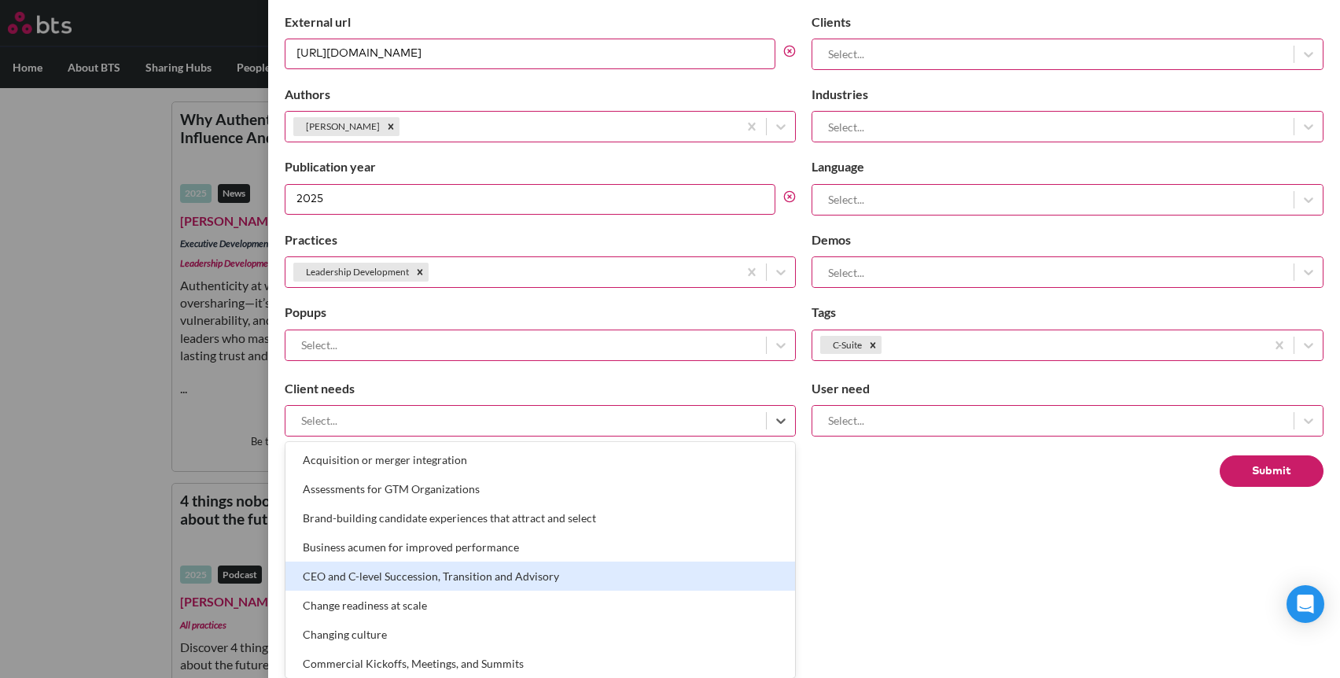
click at [676, 436] on div "All selected options have been cleared. option CEO and C-level Succession, Tran…" at bounding box center [541, 420] width 512 height 31
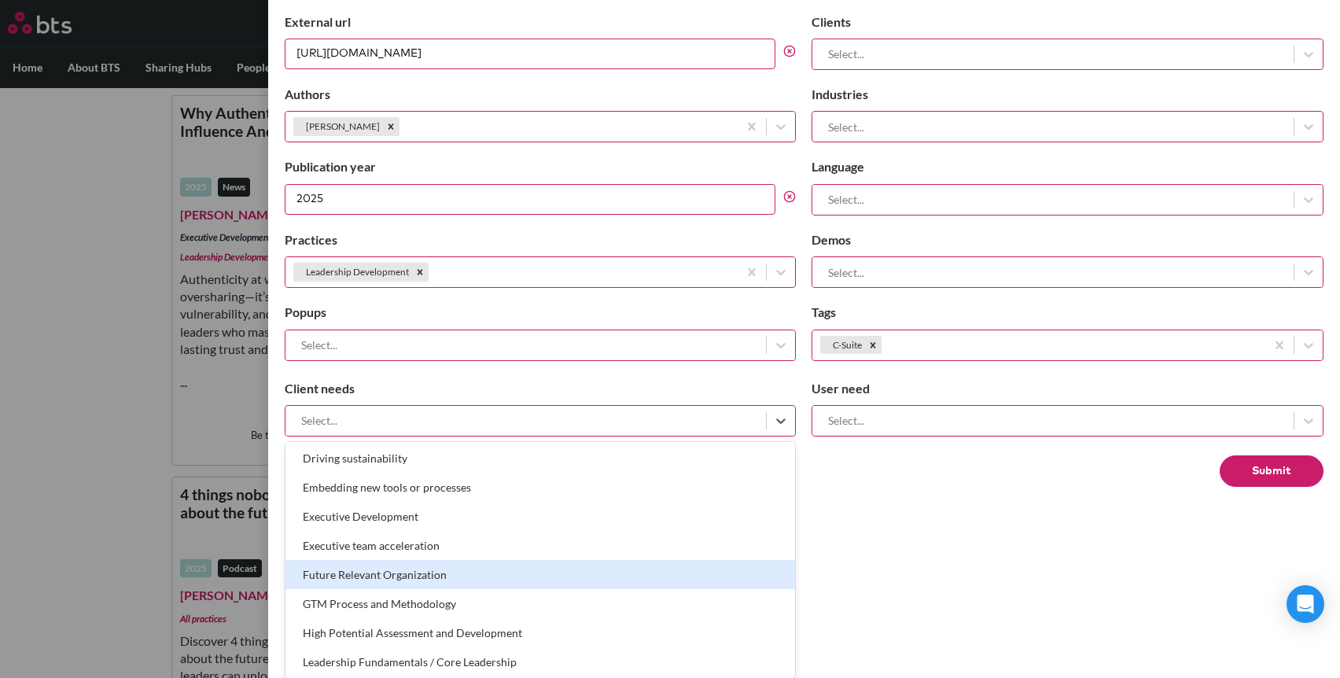
scroll to position [373, 0]
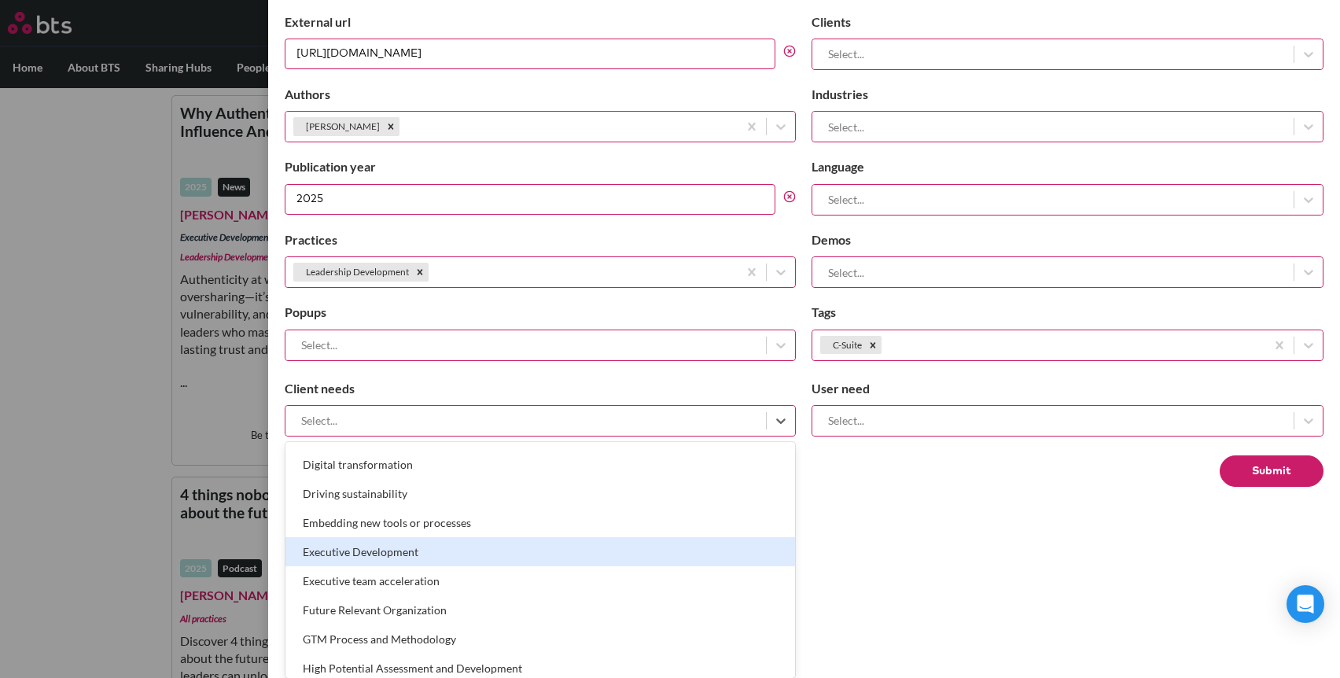
click at [637, 551] on div "Executive Development" at bounding box center [540, 551] width 510 height 29
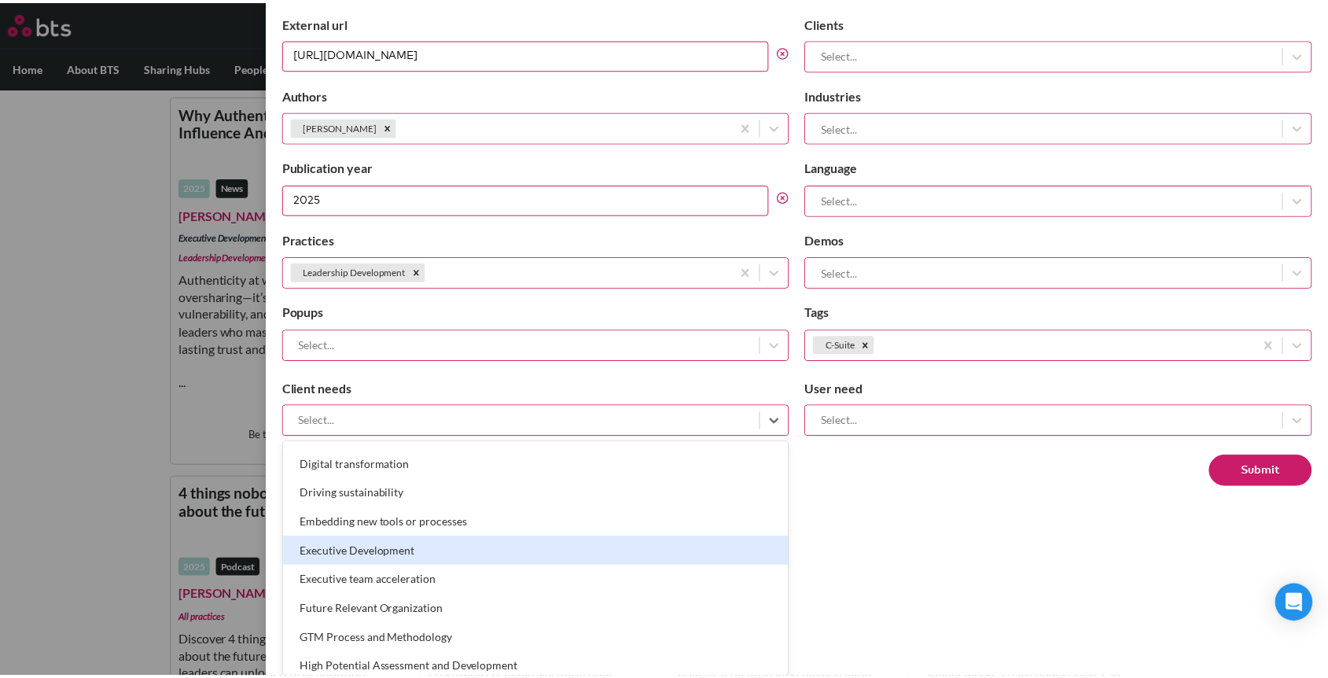
scroll to position [732, 0]
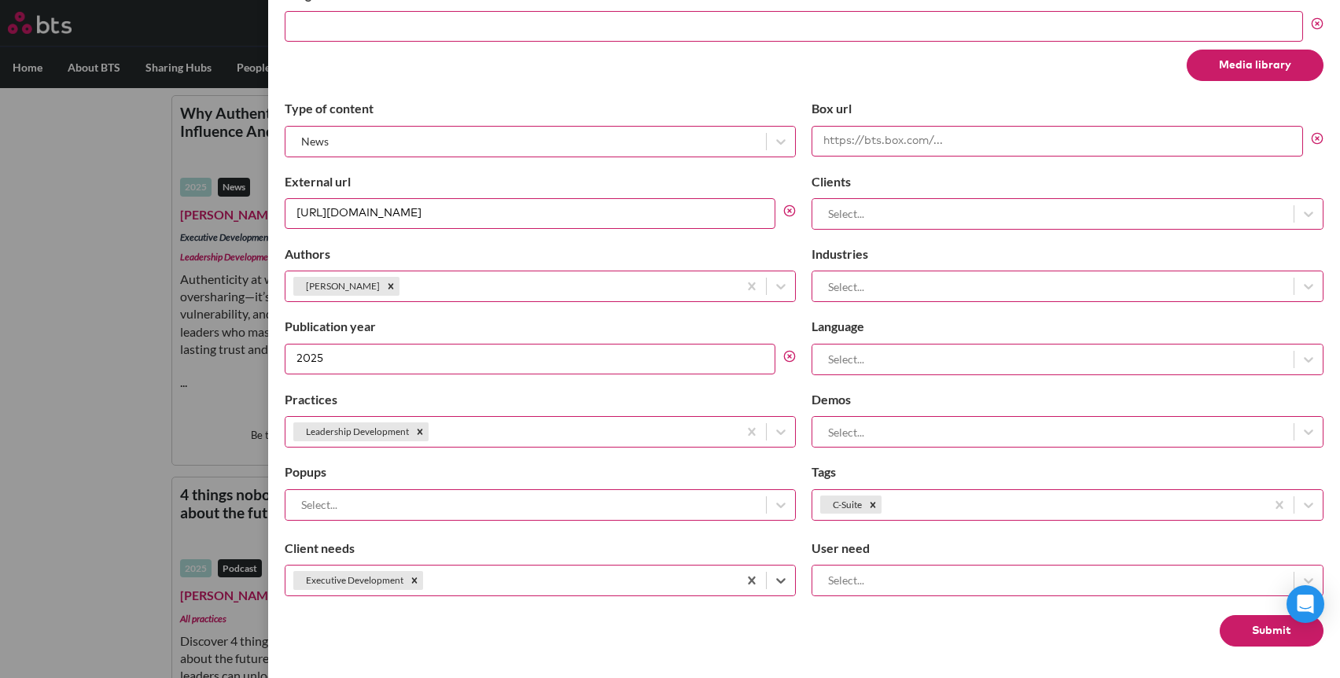
click at [1271, 627] on button "Submit" at bounding box center [1271, 630] width 104 height 31
